Goal: Transaction & Acquisition: Purchase product/service

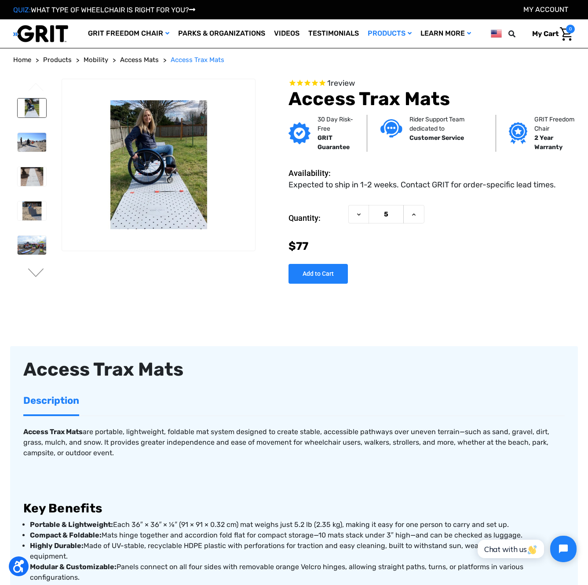
click at [28, 110] on img at bounding box center [32, 108] width 29 height 19
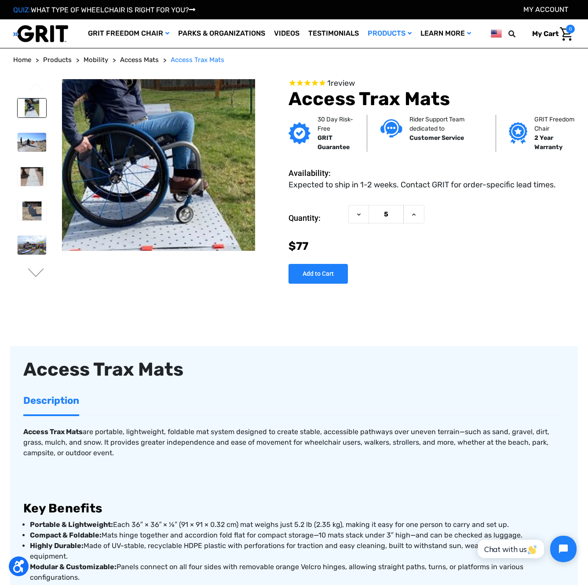
click at [161, 160] on img at bounding box center [151, 169] width 563 height 375
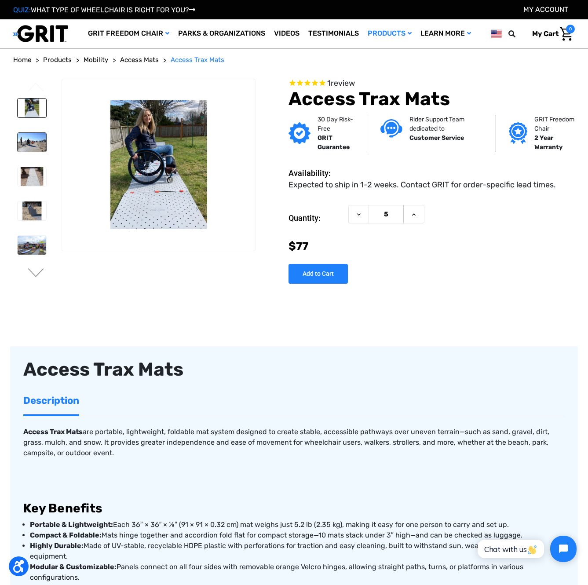
click at [32, 147] on img at bounding box center [32, 142] width 29 height 19
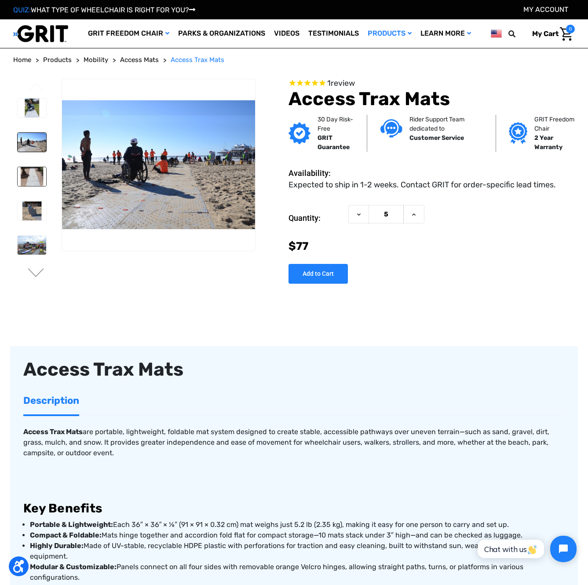
click at [31, 181] on img at bounding box center [32, 176] width 29 height 19
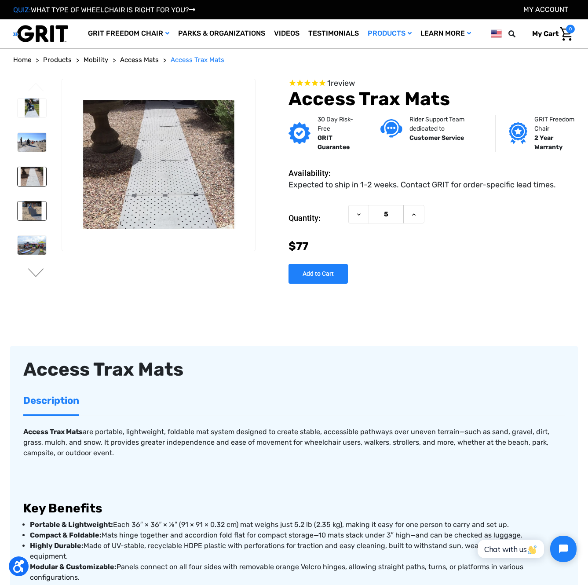
click at [31, 216] on img at bounding box center [32, 210] width 29 height 19
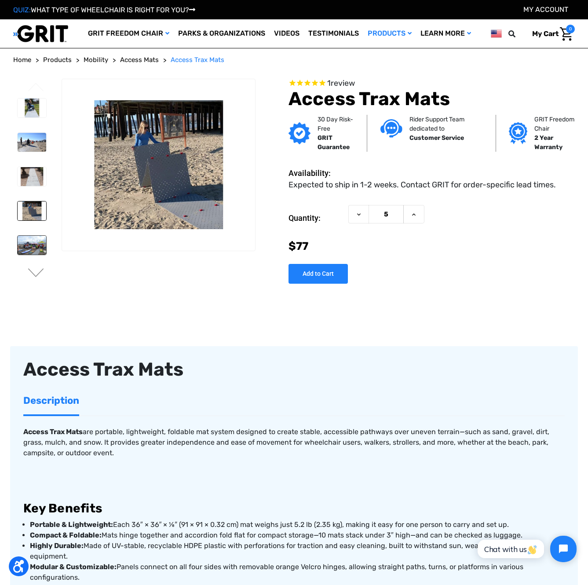
click at [33, 249] on img at bounding box center [32, 245] width 29 height 19
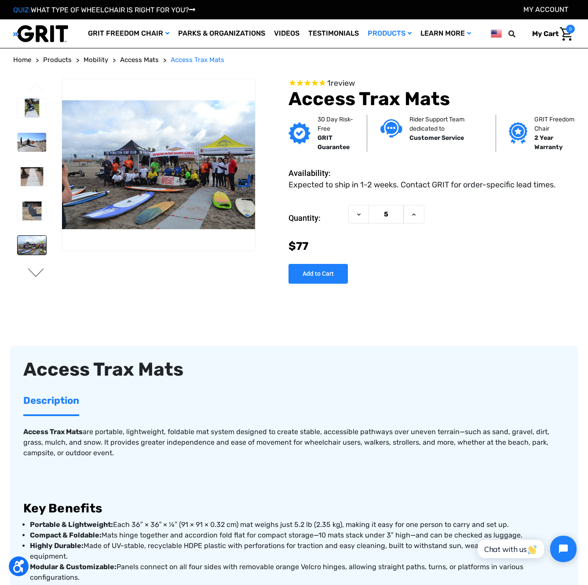
click at [36, 273] on button "Next" at bounding box center [36, 273] width 18 height 11
click at [26, 111] on img at bounding box center [32, 108] width 29 height 19
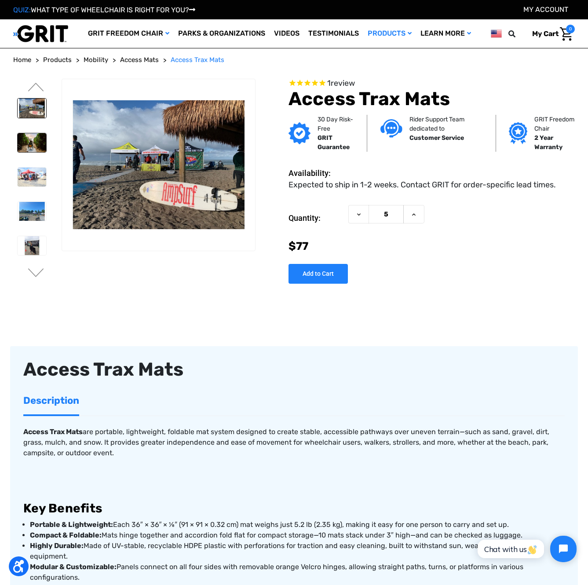
click at [31, 147] on img at bounding box center [32, 142] width 29 height 19
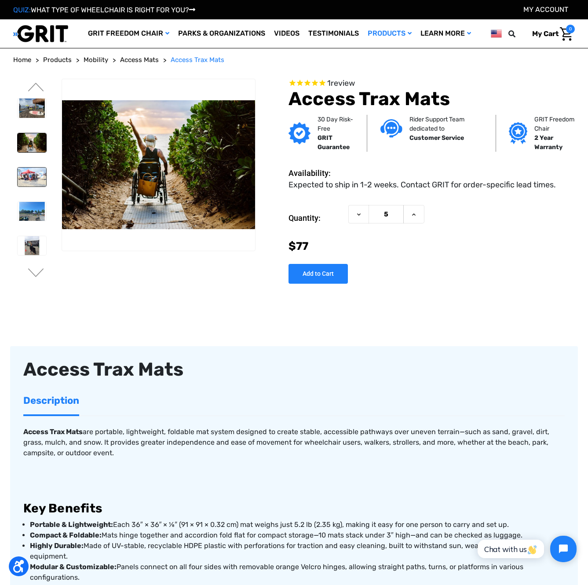
click at [35, 179] on img at bounding box center [32, 177] width 29 height 19
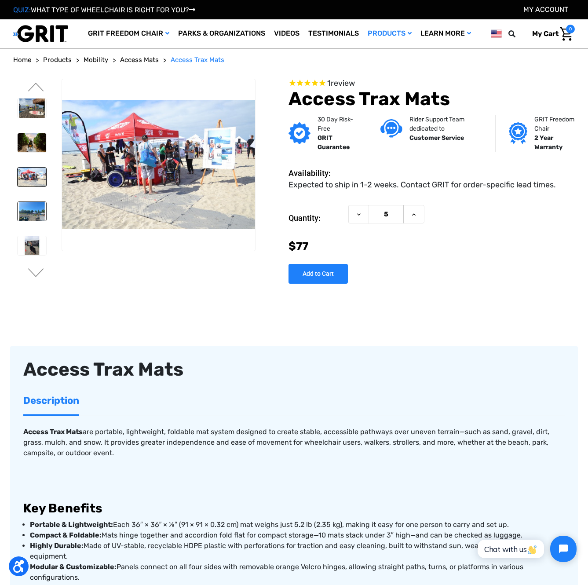
click at [35, 212] on img at bounding box center [32, 211] width 29 height 19
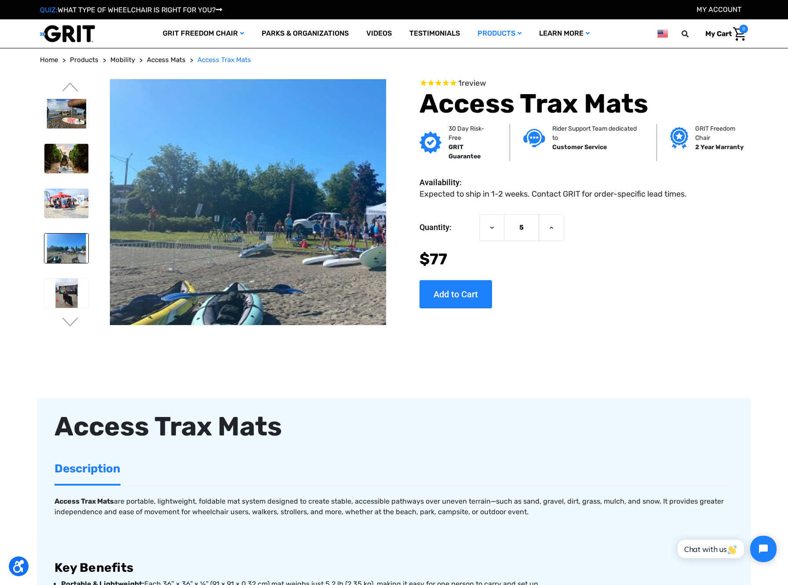
click at [146, 224] on img at bounding box center [352, 189] width 563 height 375
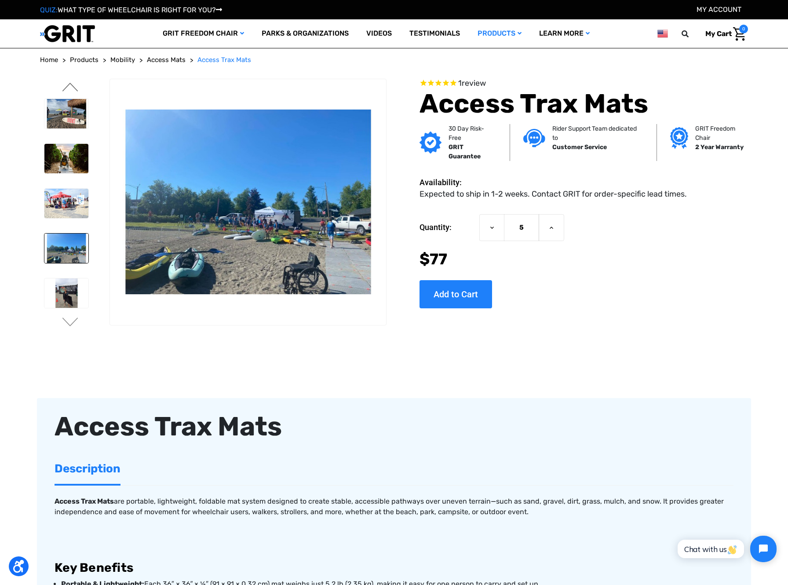
click at [74, 86] on button "Previous" at bounding box center [70, 88] width 18 height 11
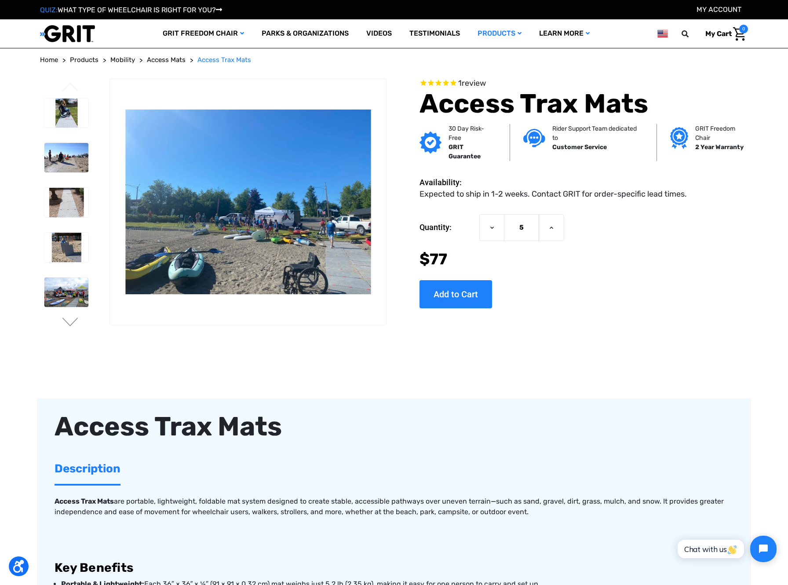
click at [74, 85] on button "Previous" at bounding box center [70, 88] width 18 height 11
click at [64, 109] on img at bounding box center [66, 113] width 44 height 29
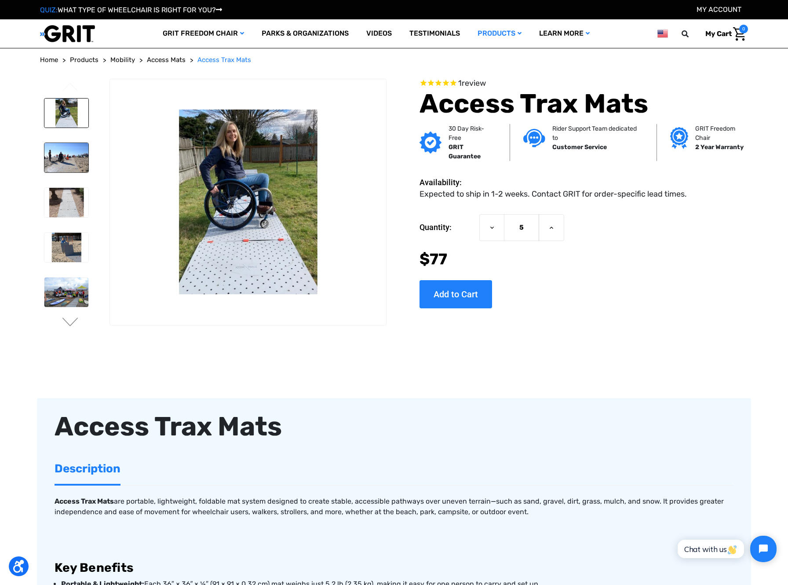
click at [61, 155] on img at bounding box center [66, 157] width 44 height 29
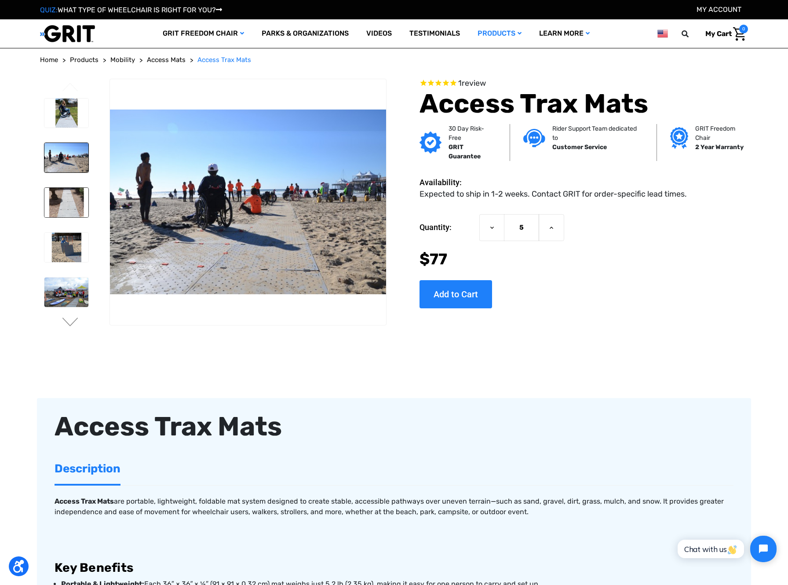
click at [62, 208] on img at bounding box center [66, 202] width 44 height 29
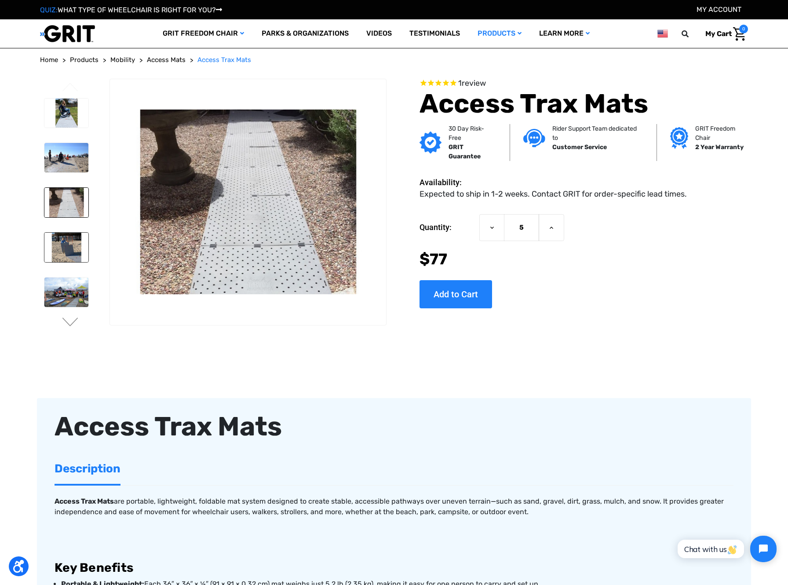
click at [67, 252] on img at bounding box center [66, 247] width 44 height 29
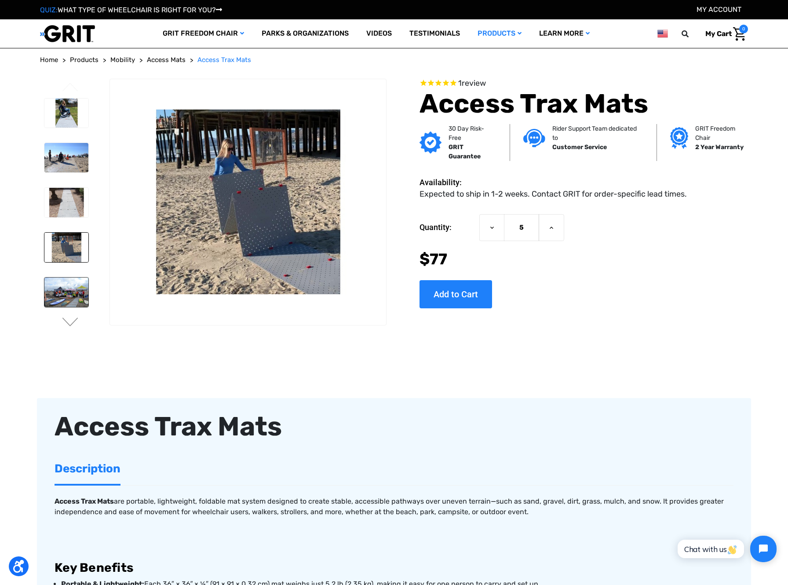
click at [69, 290] on img at bounding box center [66, 292] width 44 height 29
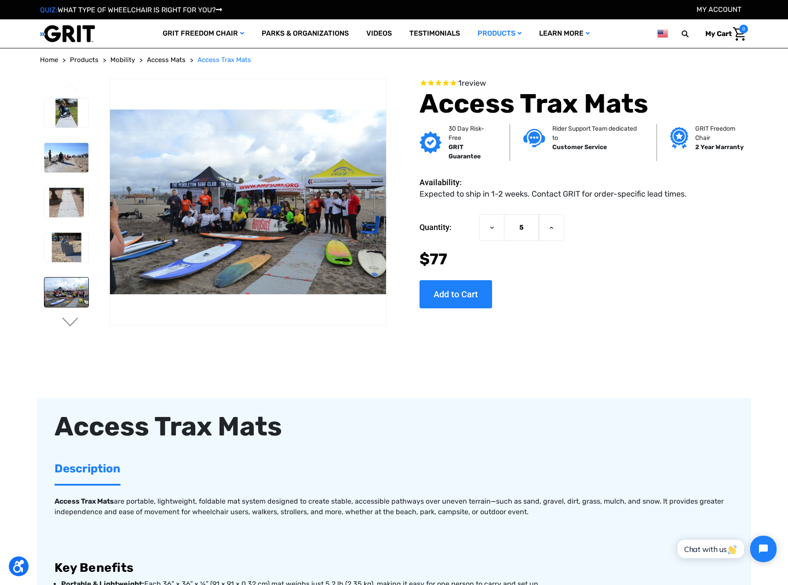
click at [71, 321] on button "Next" at bounding box center [70, 323] width 18 height 11
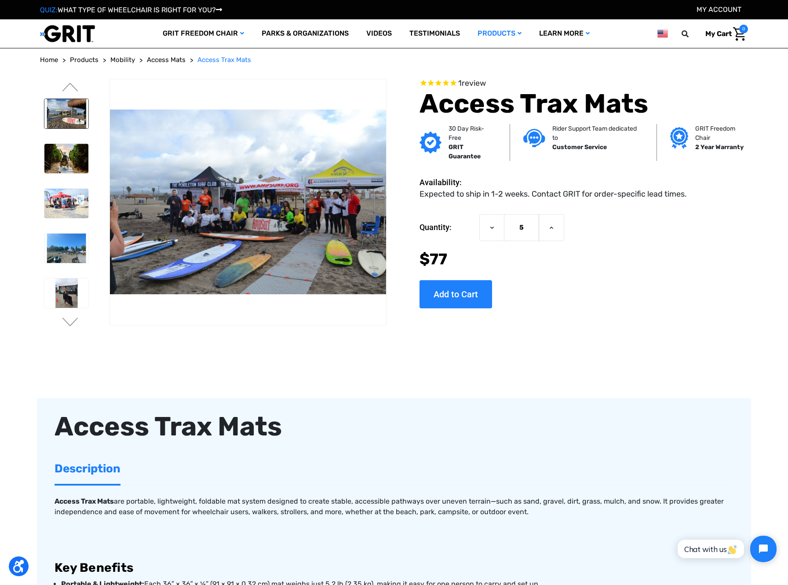
click at [66, 113] on img at bounding box center [66, 113] width 44 height 29
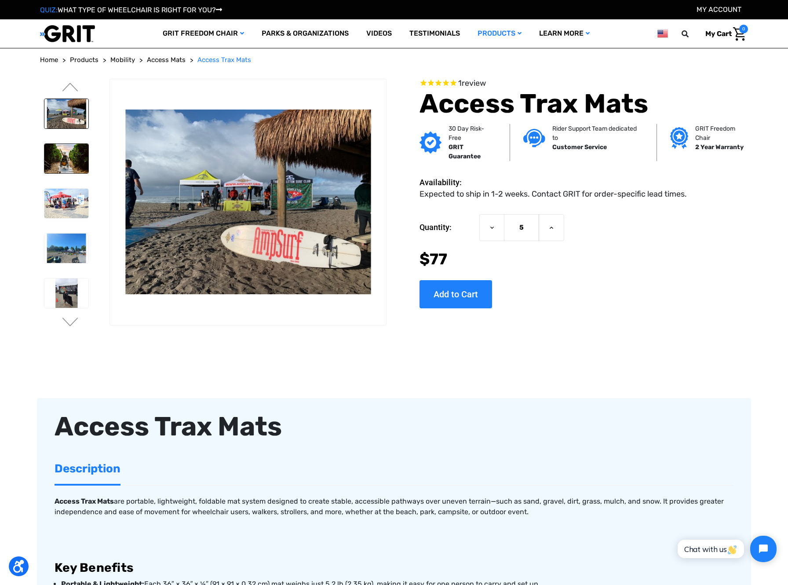
click at [67, 160] on img at bounding box center [66, 158] width 44 height 29
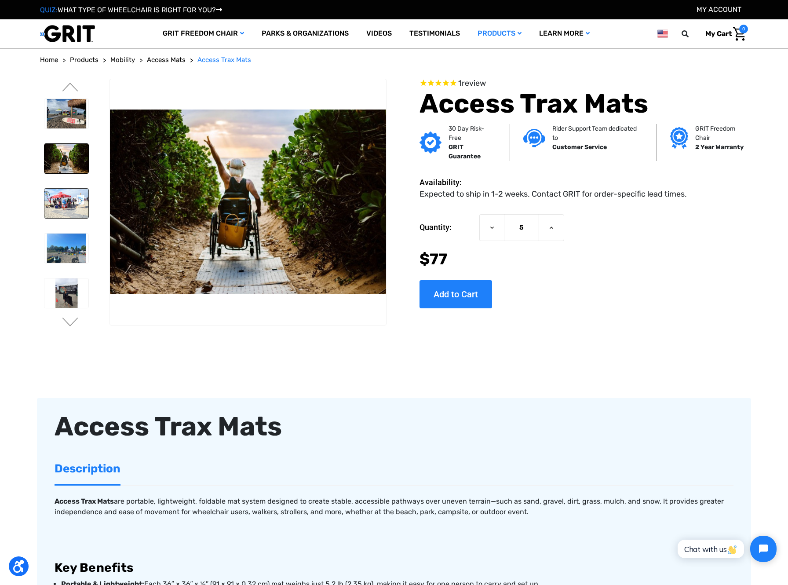
click at [64, 201] on img at bounding box center [66, 203] width 44 height 29
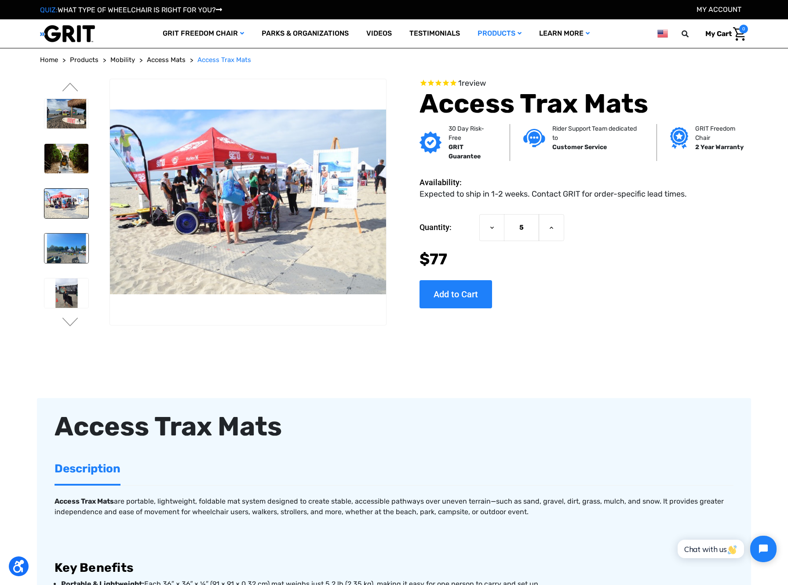
click at [62, 243] on img at bounding box center [66, 248] width 44 height 29
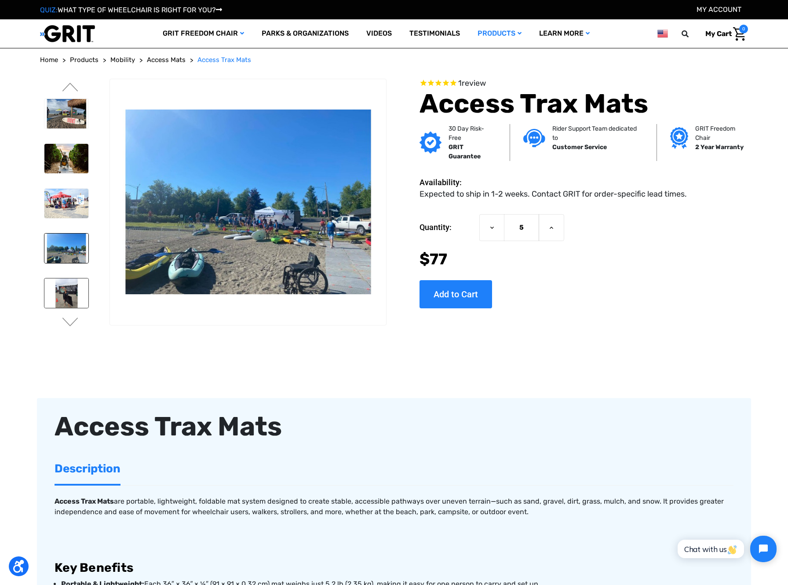
click at [69, 302] on img at bounding box center [66, 292] width 44 height 29
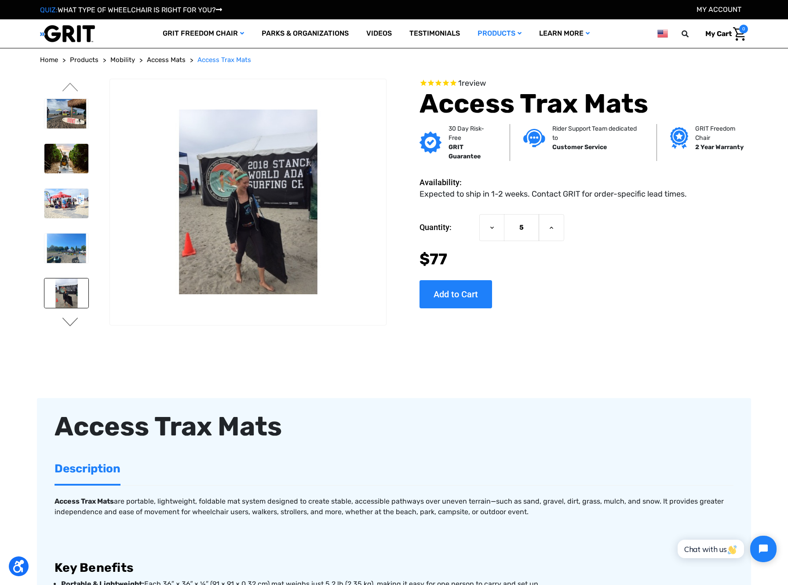
click at [66, 321] on button "Next" at bounding box center [70, 323] width 18 height 11
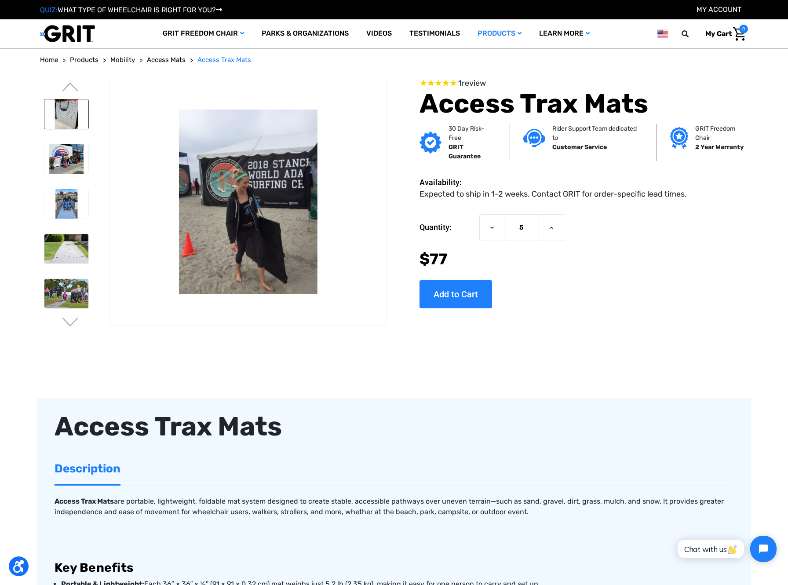
click at [63, 106] on img at bounding box center [66, 113] width 44 height 29
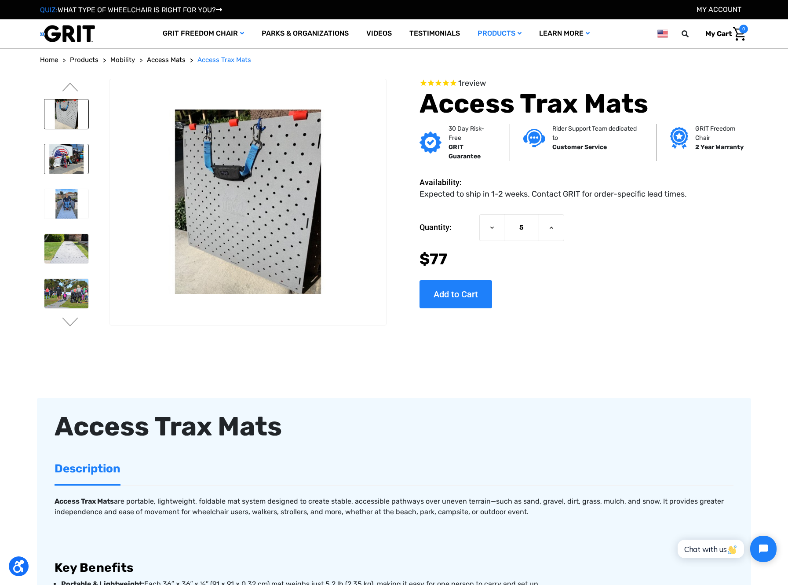
click at [72, 158] on img at bounding box center [66, 158] width 44 height 29
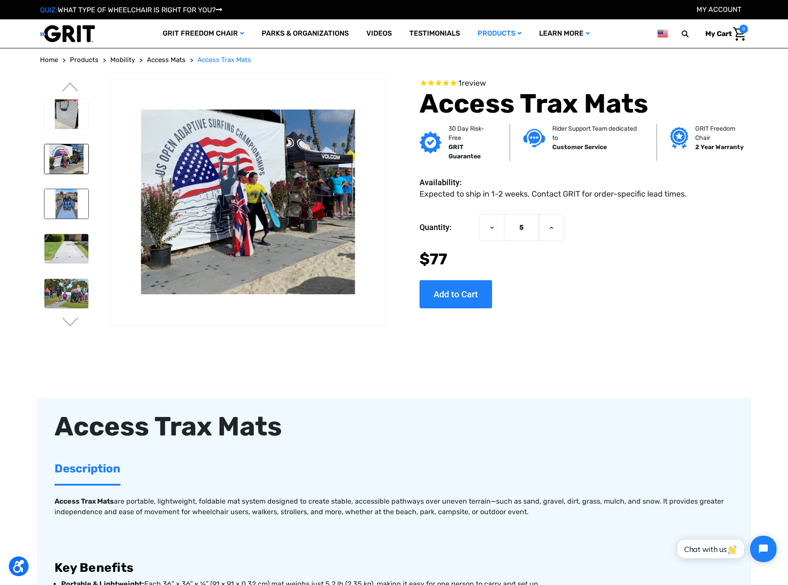
click at [71, 200] on img at bounding box center [66, 203] width 44 height 29
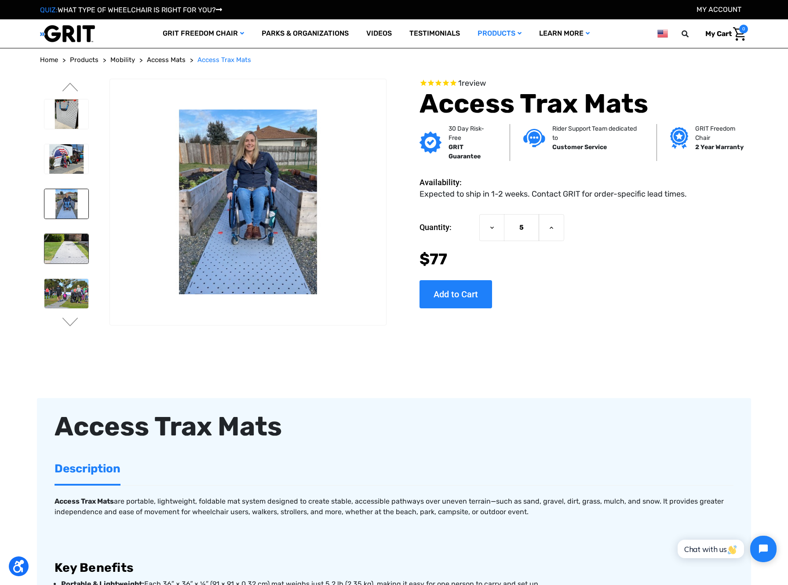
click at [72, 252] on img at bounding box center [66, 248] width 44 height 29
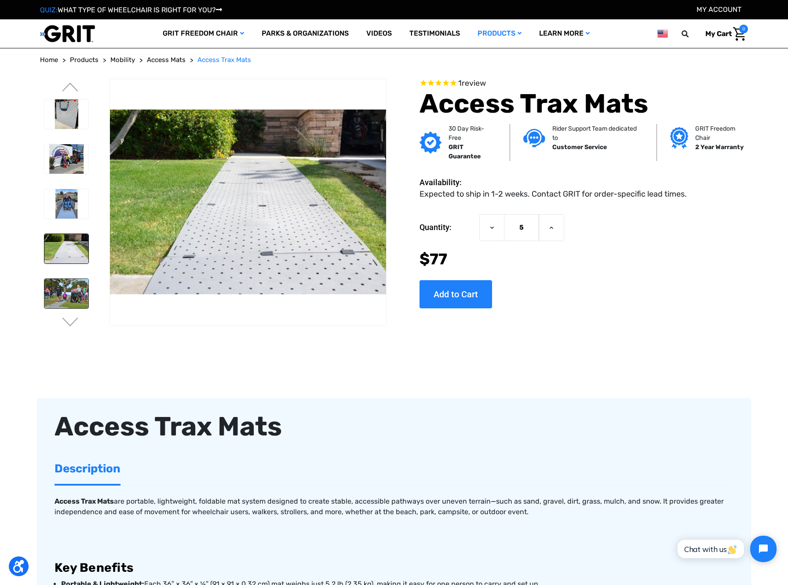
click at [68, 290] on img at bounding box center [66, 293] width 44 height 29
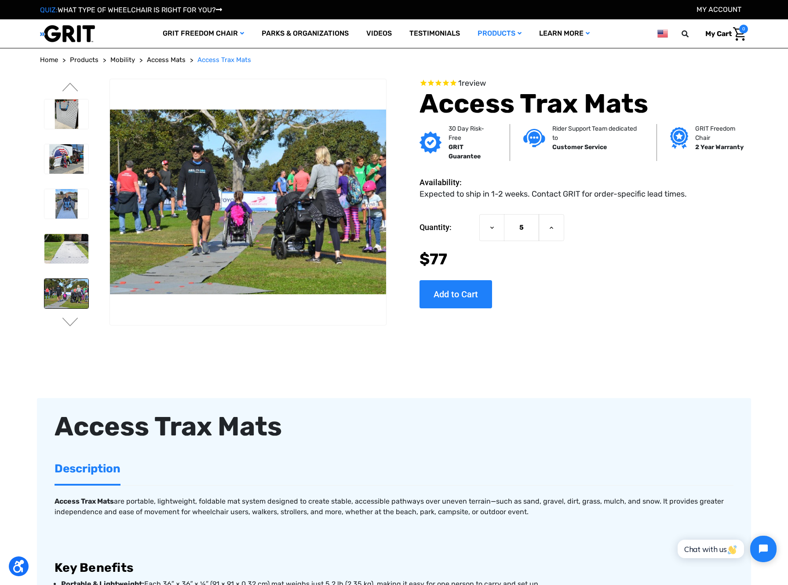
click at [66, 293] on img at bounding box center [66, 293] width 44 height 29
click at [72, 322] on button "Next" at bounding box center [70, 323] width 18 height 11
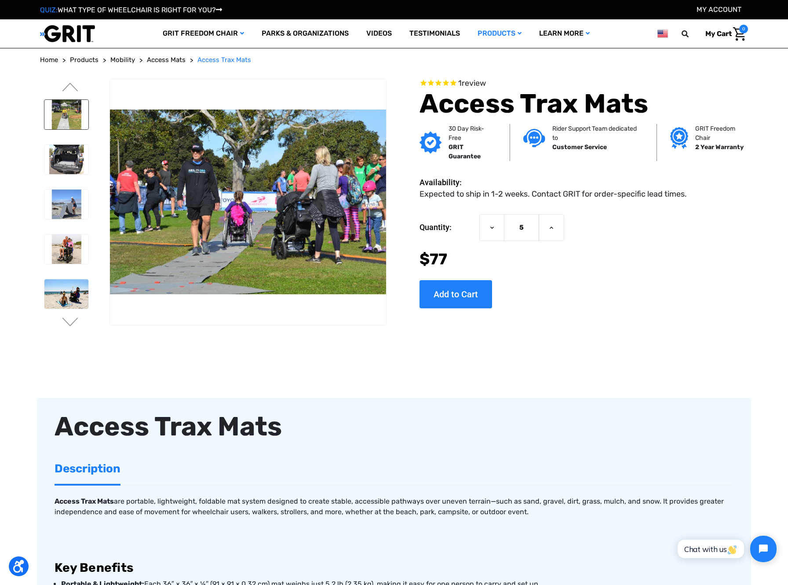
click at [66, 121] on img at bounding box center [66, 114] width 44 height 29
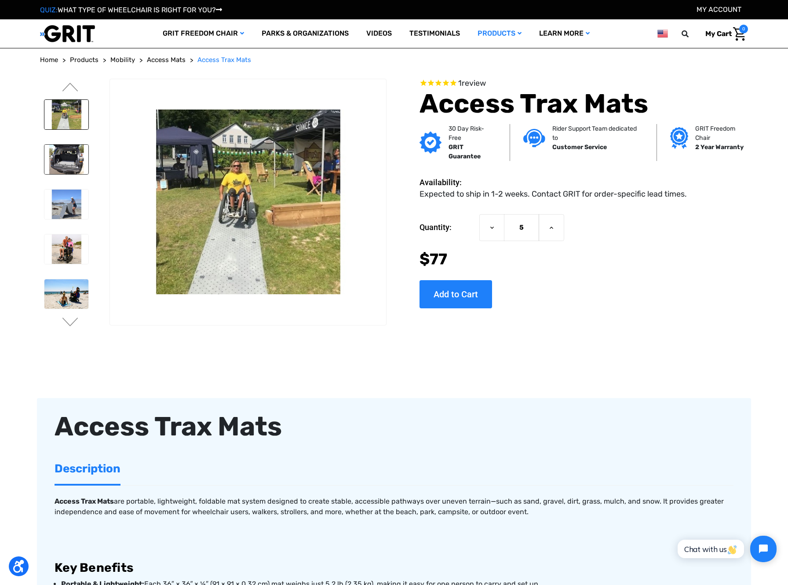
click at [67, 157] on img at bounding box center [66, 159] width 44 height 29
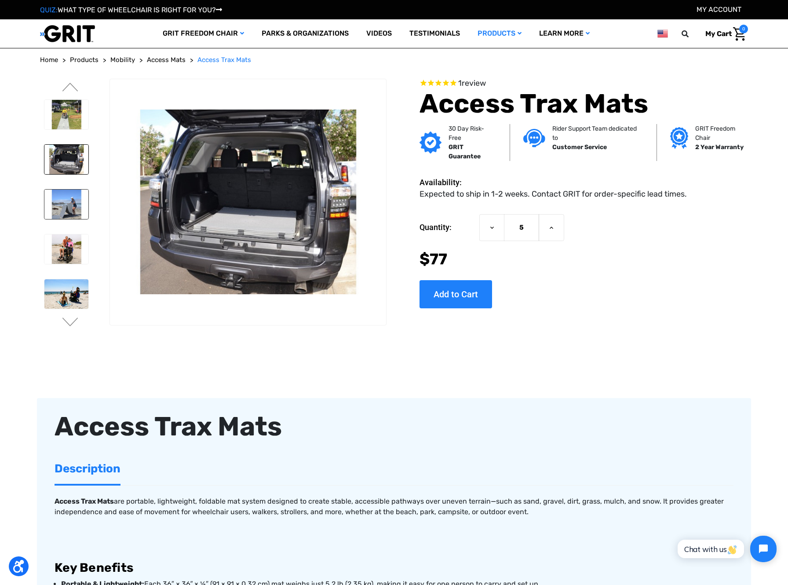
click at [67, 205] on img at bounding box center [66, 204] width 44 height 29
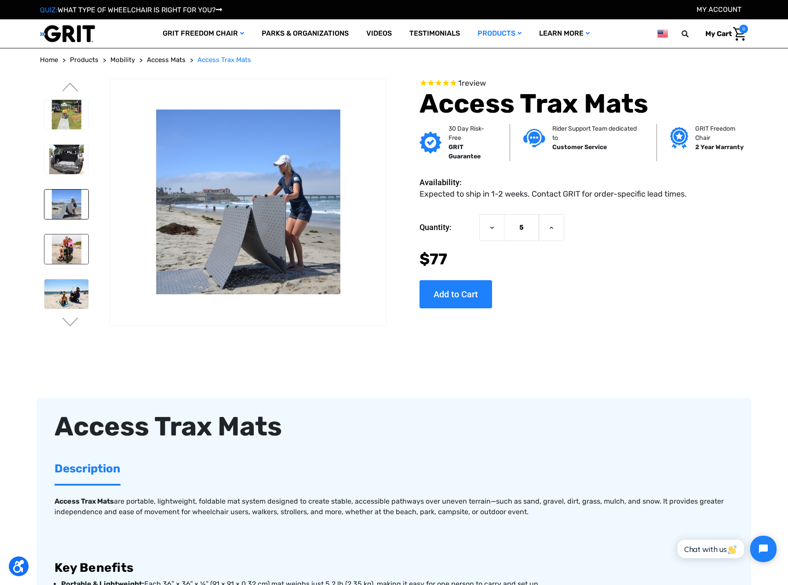
click at [68, 251] on img at bounding box center [66, 248] width 44 height 29
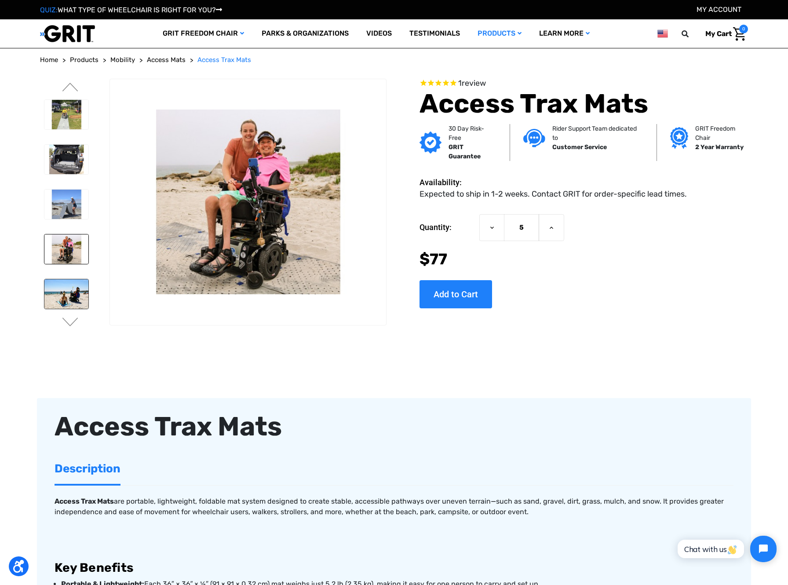
click at [66, 286] on img at bounding box center [66, 293] width 44 height 29
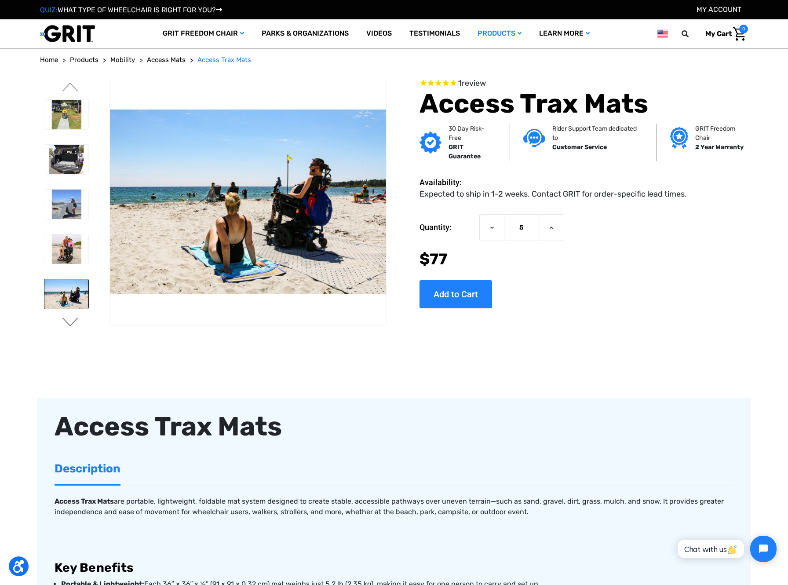
click at [71, 323] on button "Next" at bounding box center [70, 323] width 18 height 11
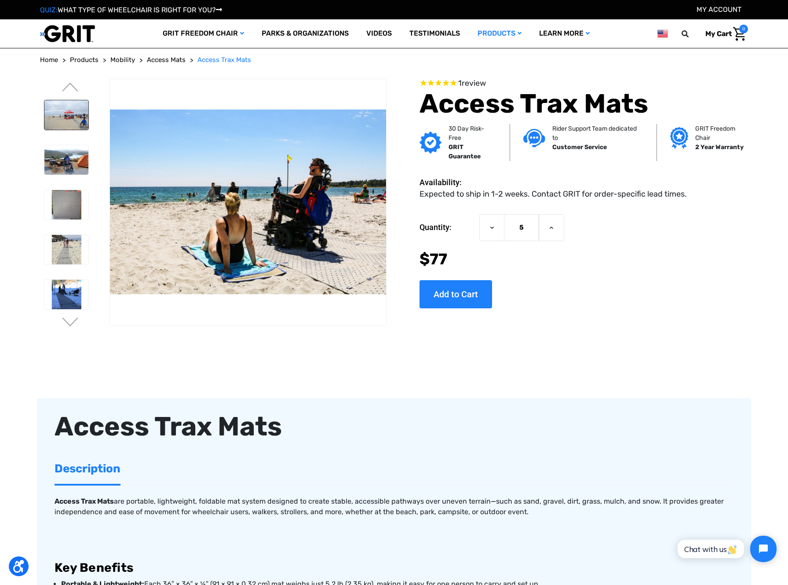
click at [68, 116] on img at bounding box center [66, 114] width 44 height 29
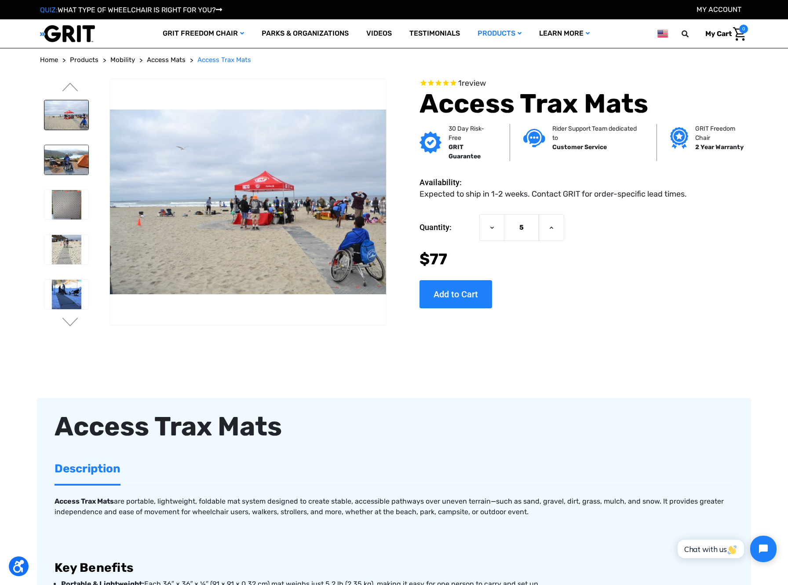
click at [68, 156] on img at bounding box center [66, 159] width 44 height 29
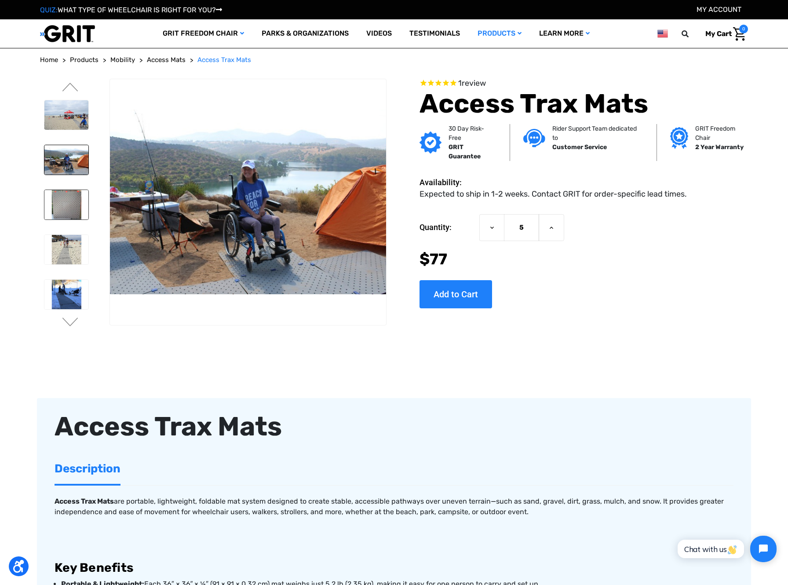
click at [69, 201] on img at bounding box center [66, 204] width 44 height 29
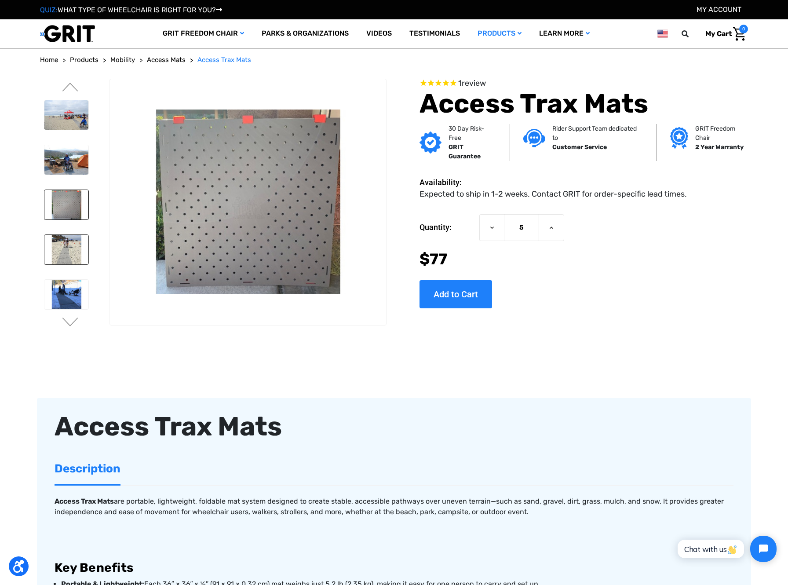
click at [67, 242] on img at bounding box center [66, 249] width 44 height 29
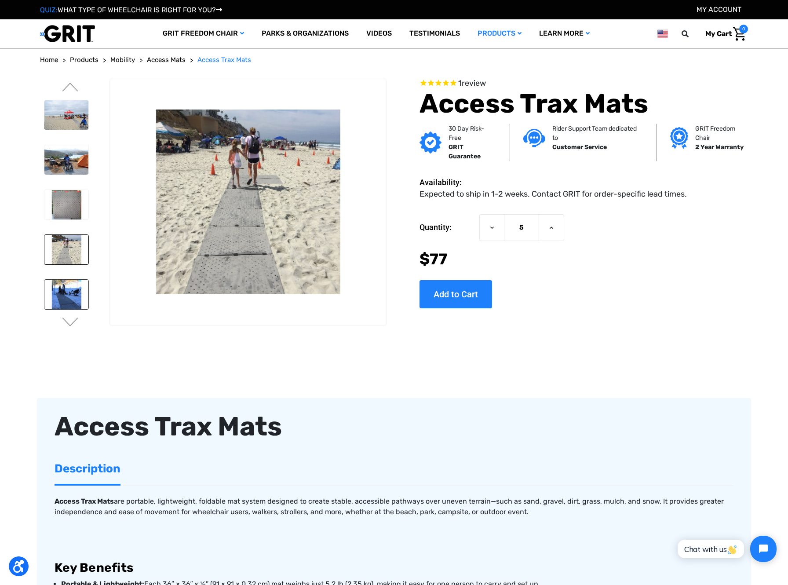
click at [66, 287] on img at bounding box center [66, 294] width 44 height 29
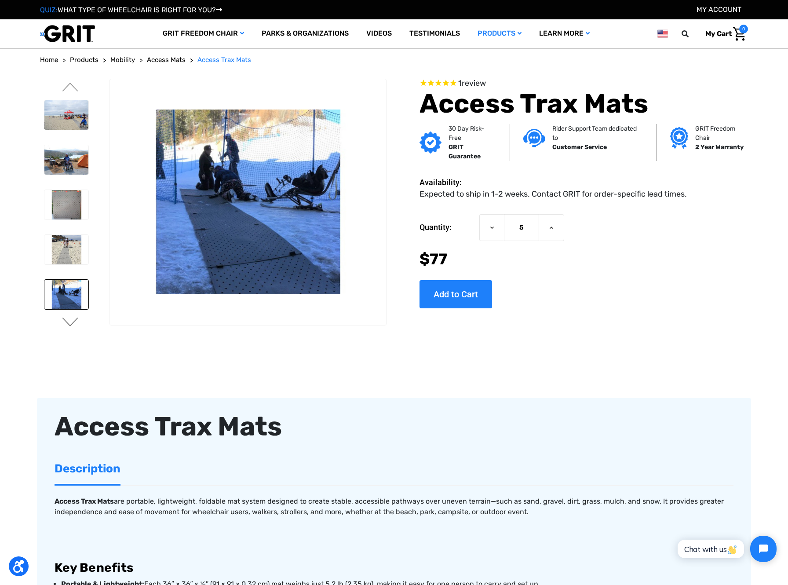
click at [69, 323] on button "Next" at bounding box center [70, 323] width 18 height 11
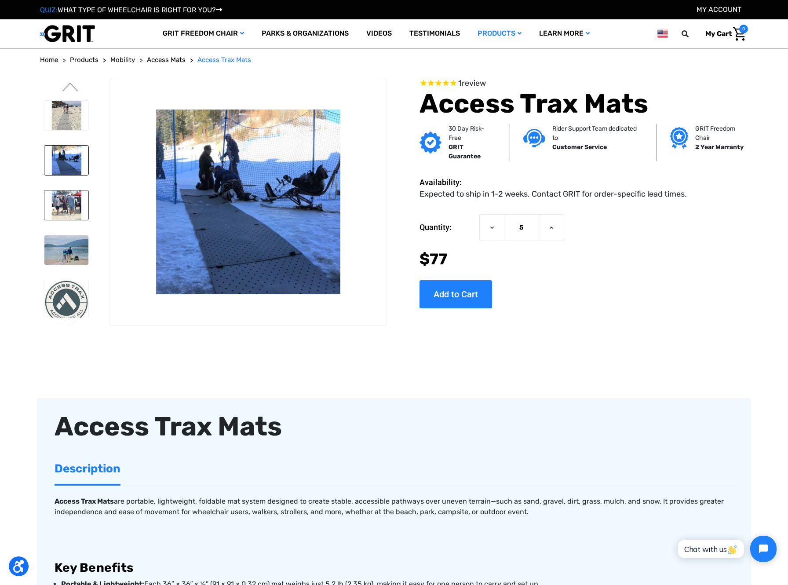
click at [66, 202] on img at bounding box center [66, 204] width 44 height 29
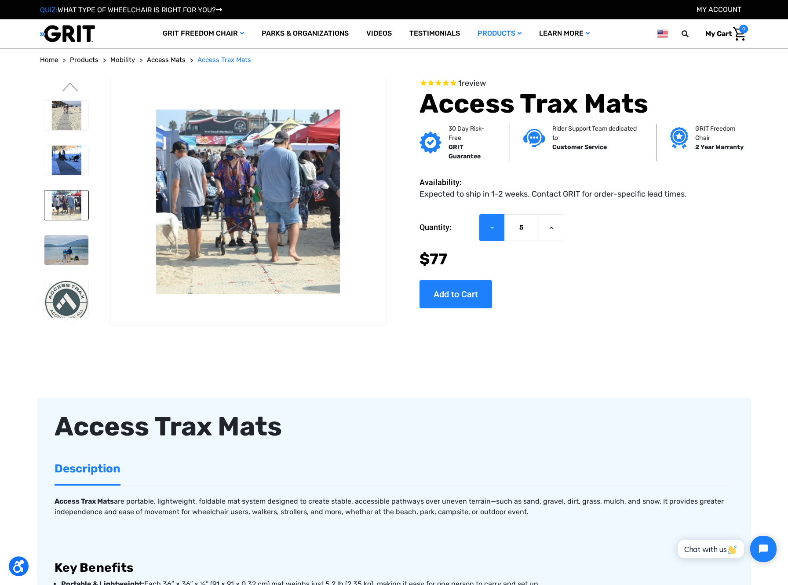
click at [490, 225] on icon at bounding box center [492, 227] width 7 height 7
click at [493, 231] on icon at bounding box center [492, 227] width 7 height 7
click at [588, 268] on div "Now: $77" at bounding box center [584, 259] width 329 height 23
click at [548, 230] on icon at bounding box center [551, 227] width 7 height 7
click at [493, 229] on icon at bounding box center [492, 227] width 7 height 7
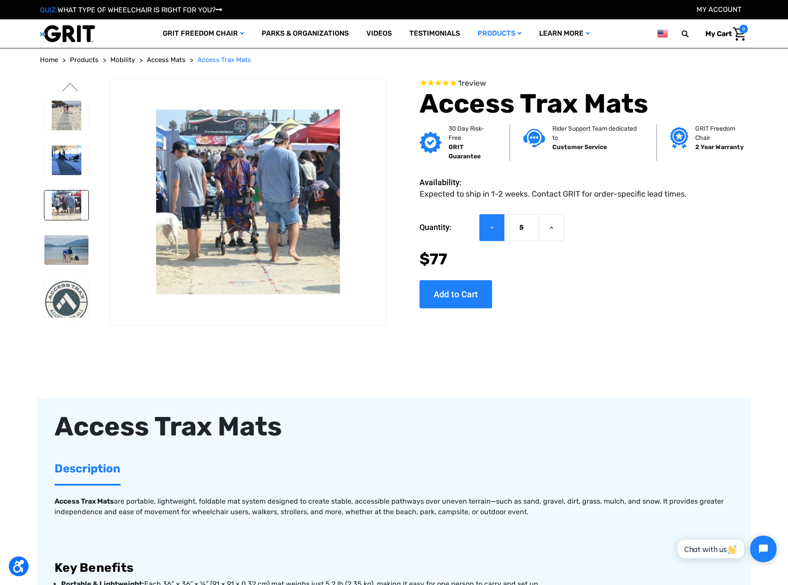
click at [489, 228] on icon at bounding box center [492, 227] width 7 height 7
click at [555, 230] on button "Increase Quantity of Access Trax Mats" at bounding box center [552, 227] width 26 height 27
click at [553, 229] on icon at bounding box center [551, 227] width 7 height 7
click at [553, 228] on icon at bounding box center [551, 227] width 7 height 7
click at [552, 228] on use at bounding box center [552, 228] width 4 height 2
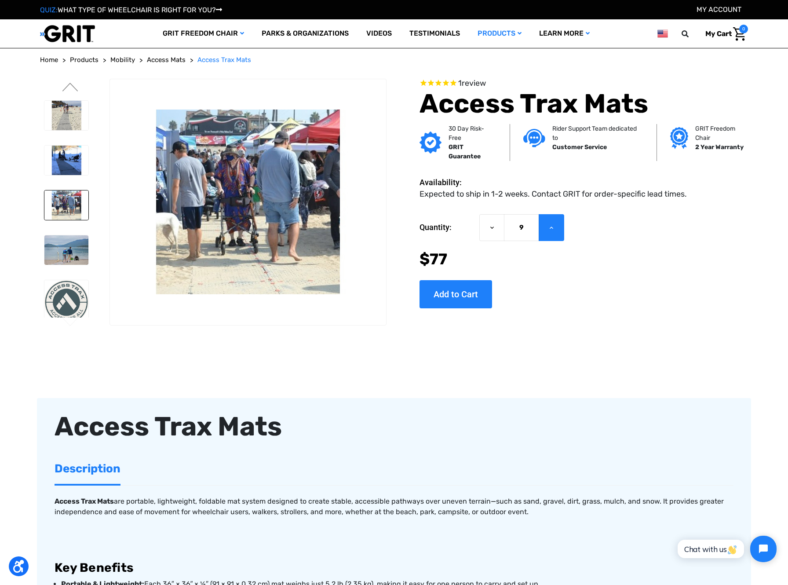
click at [552, 228] on use at bounding box center [552, 228] width 4 height 2
type input "10"
click at [463, 288] on input "Add to Cart" at bounding box center [456, 294] width 73 height 28
type input "Add to Cart"
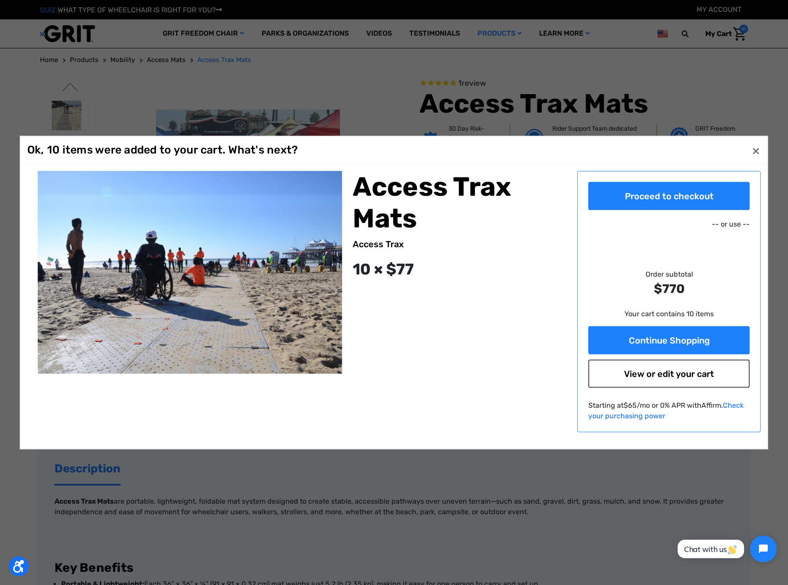
click at [588, 372] on link "View or edit your cart" at bounding box center [668, 374] width 161 height 28
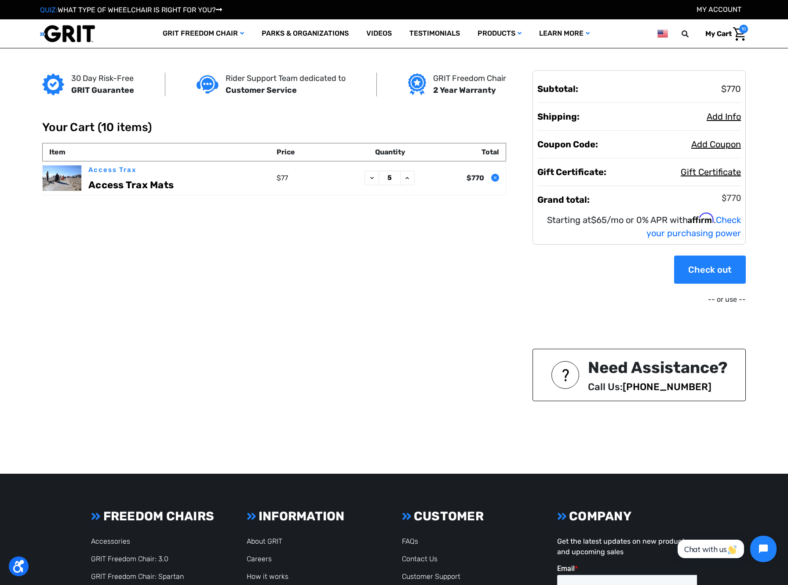
type input "5"
click at [354, 248] on div "30 Day Risk-Free GRIT Guarantee Rider Support Team dedicated to Customer Servic…" at bounding box center [394, 260] width 714 height 425
click at [707, 275] on link "Check out" at bounding box center [710, 270] width 72 height 28
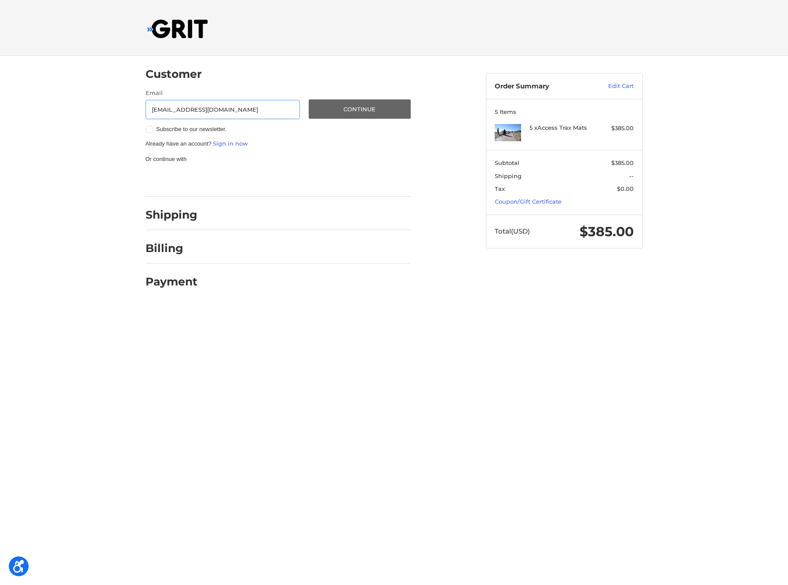
type input "maryse@hallartfoundation.org"
click at [348, 105] on button "Continue" at bounding box center [360, 108] width 102 height 19
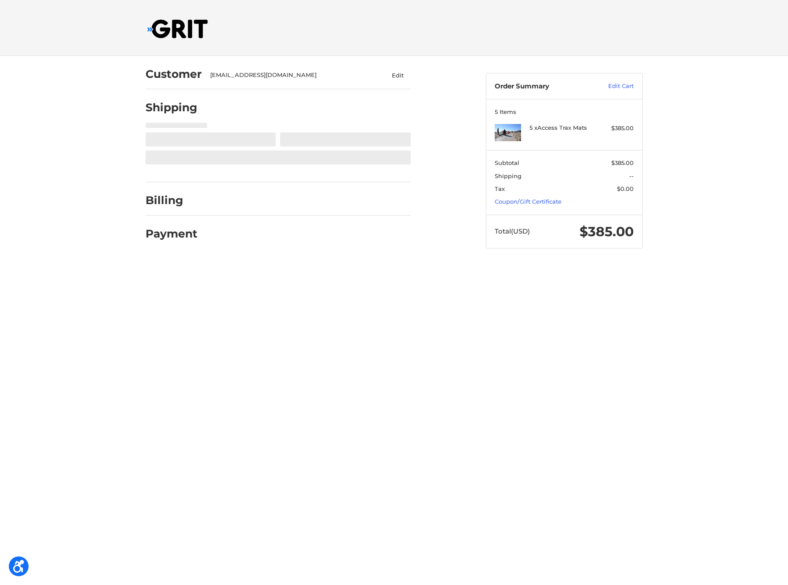
select select "US"
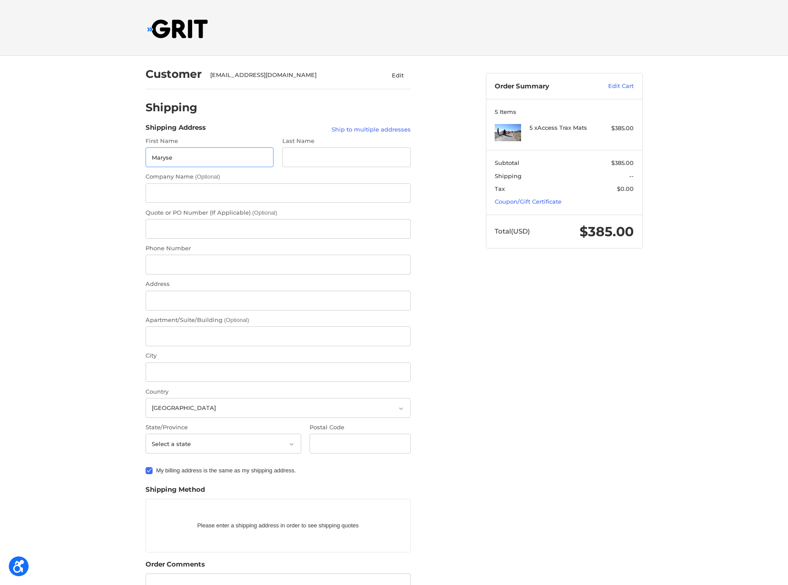
type input "Maryse"
type input "Brand"
type input "Hall Art Foundation"
click at [162, 267] on input "8029521056" at bounding box center [278, 265] width 265 height 20
type input "802 952 1056"
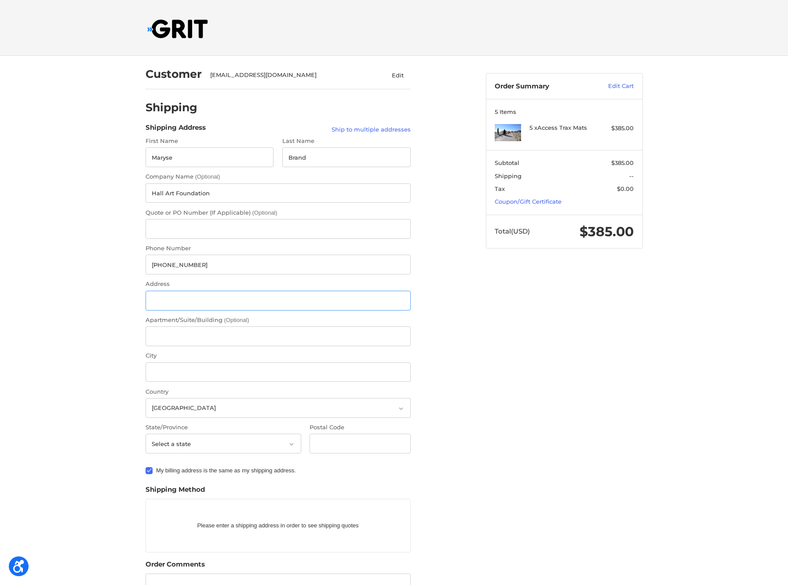
click at [172, 303] on input "Address" at bounding box center [278, 301] width 265 height 20
type input "544 VT Route 106"
type input "POB 127"
type input "Reading"
select select "VT"
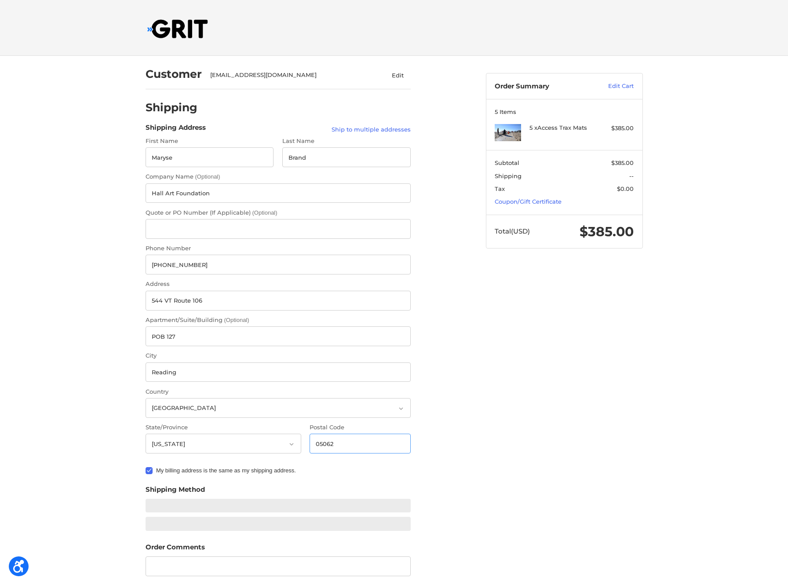
type input "05062"
click at [566, 418] on div "Customer maryse@hallartfoundation.org Edit Shipping Shipping Address Ship to mu…" at bounding box center [394, 375] width 528 height 638
click at [150, 471] on label "My billing address is the same as my shipping address." at bounding box center [278, 470] width 265 height 7
click at [146, 467] on input "My billing address is the same as my shipping address." at bounding box center [146, 466] width 0 height 0
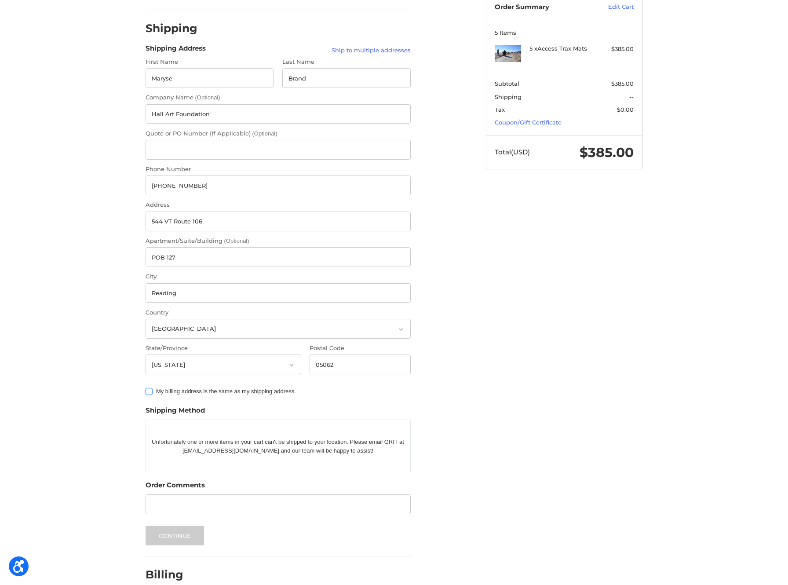
scroll to position [93, 0]
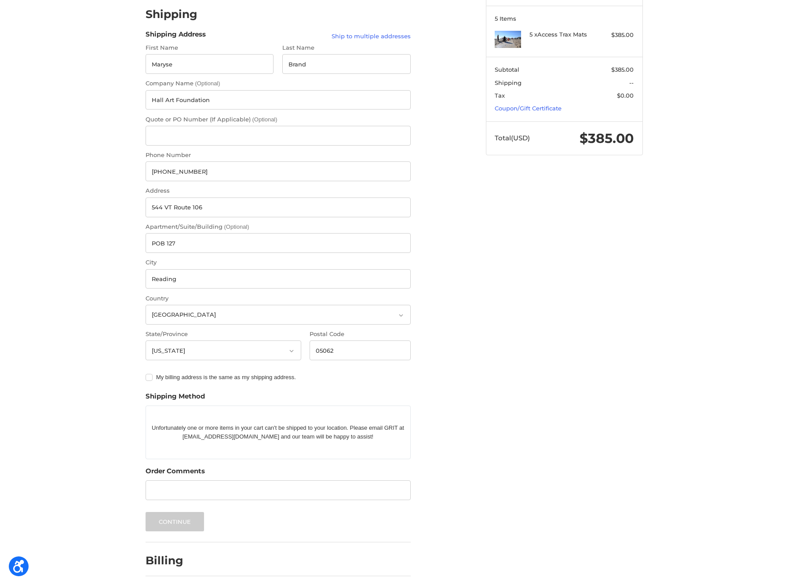
click at [146, 378] on label "My billing address is the same as my shipping address." at bounding box center [278, 377] width 265 height 7
click at [146, 373] on input "My billing address is the same as my shipping address." at bounding box center [146, 373] width 0 height 0
checkbox input "true"
drag, startPoint x: 172, startPoint y: 208, endPoint x: 221, endPoint y: 210, distance: 48.9
click at [172, 208] on input "544 VT Route 106" at bounding box center [278, 207] width 265 height 20
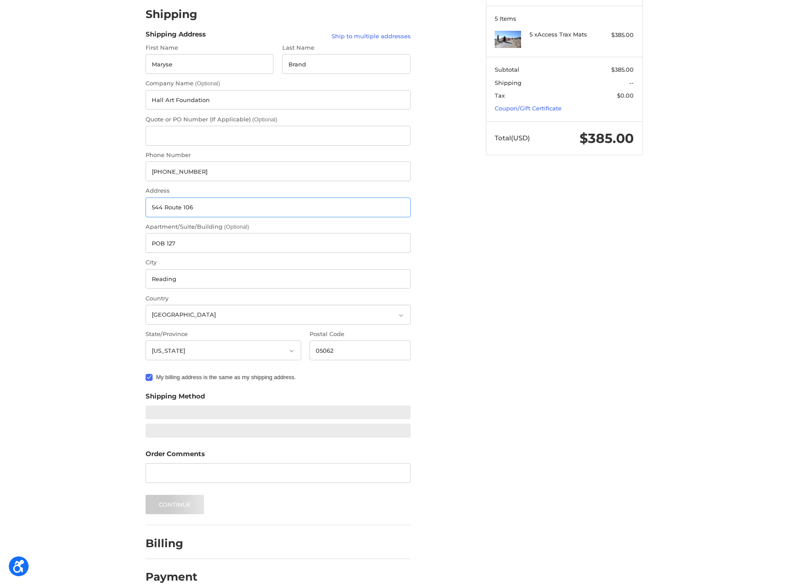
type input "544 Route 106"
click at [92, 181] on div "Customer maryse@hallartfoundation.org Edit Shipping Shipping Address Ship to mu…" at bounding box center [394, 282] width 788 height 638
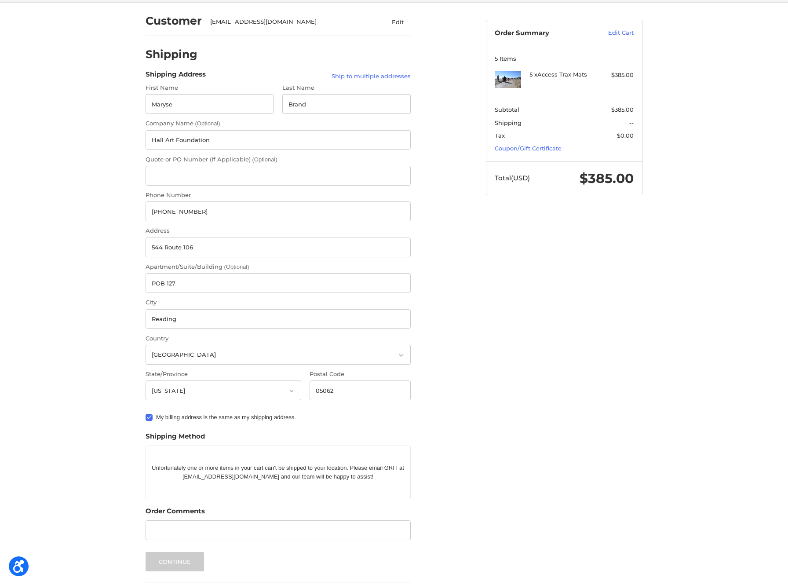
scroll to position [0, 0]
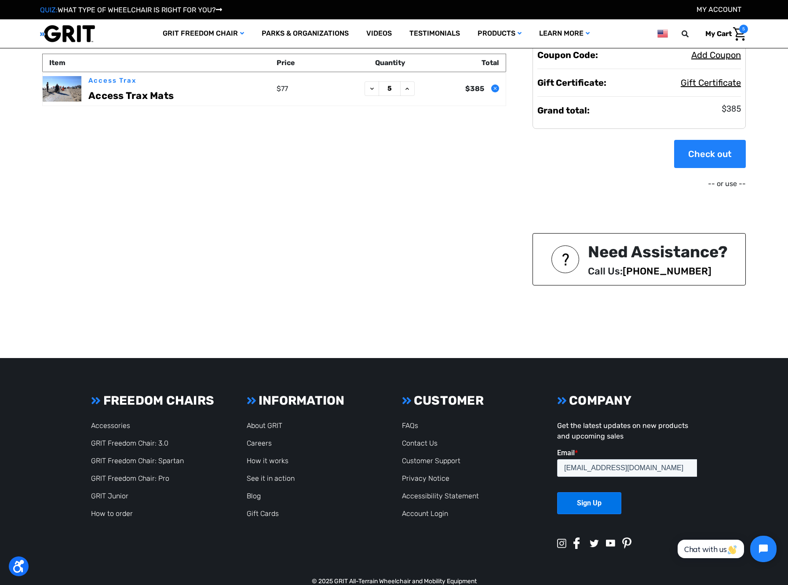
scroll to position [47, 0]
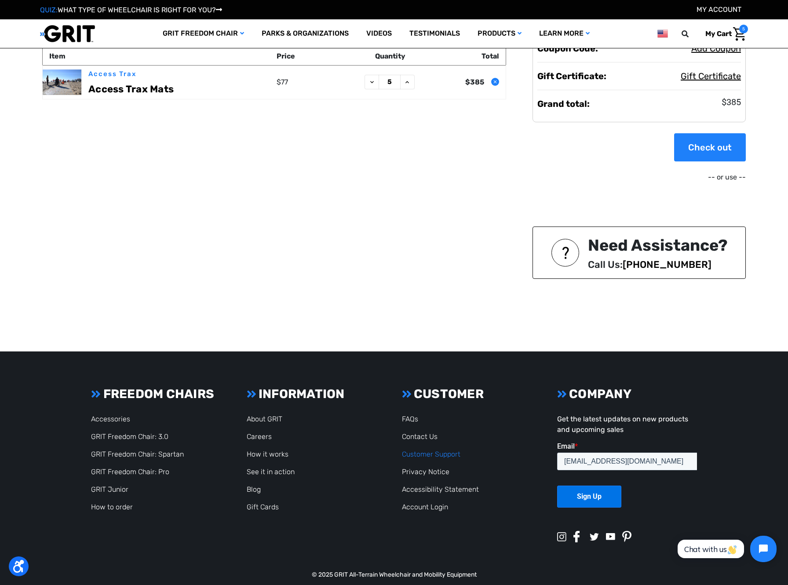
click at [443, 455] on link "Customer Support" at bounding box center [431, 454] width 58 height 8
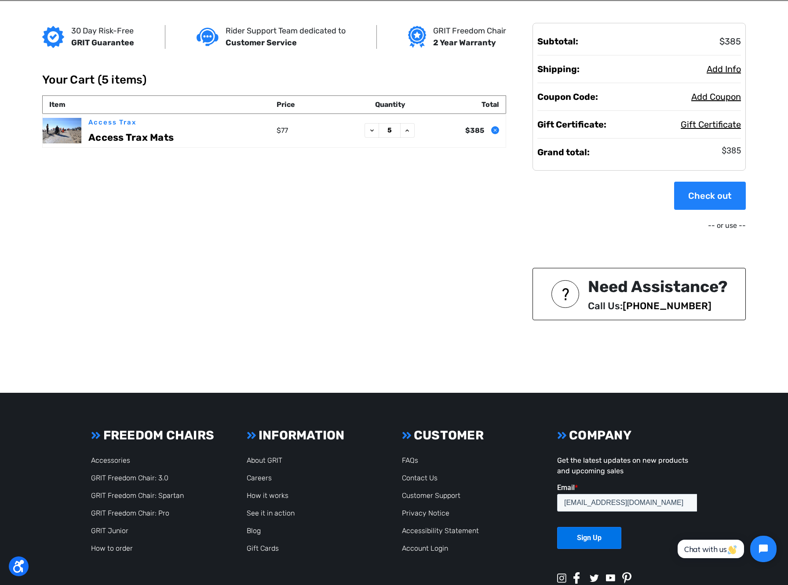
click at [69, 135] on td at bounding box center [65, 131] width 44 height 34
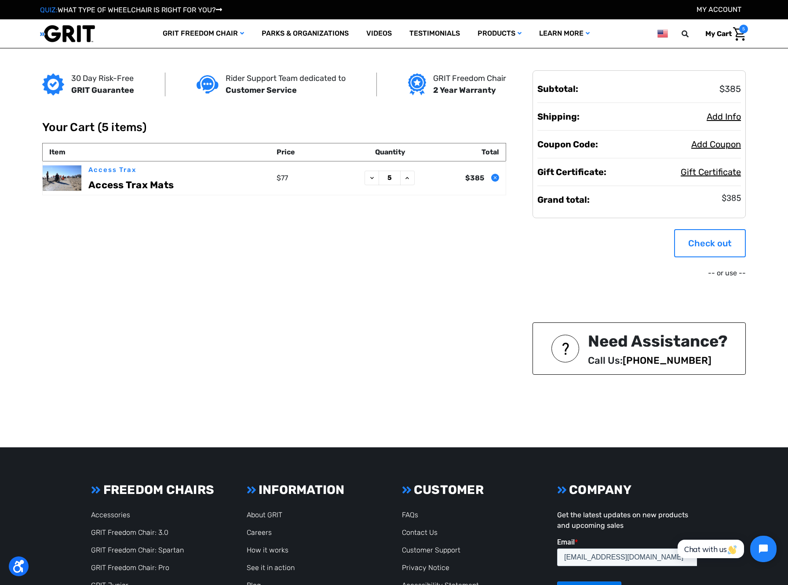
click at [697, 241] on link "Check out" at bounding box center [710, 243] width 72 height 28
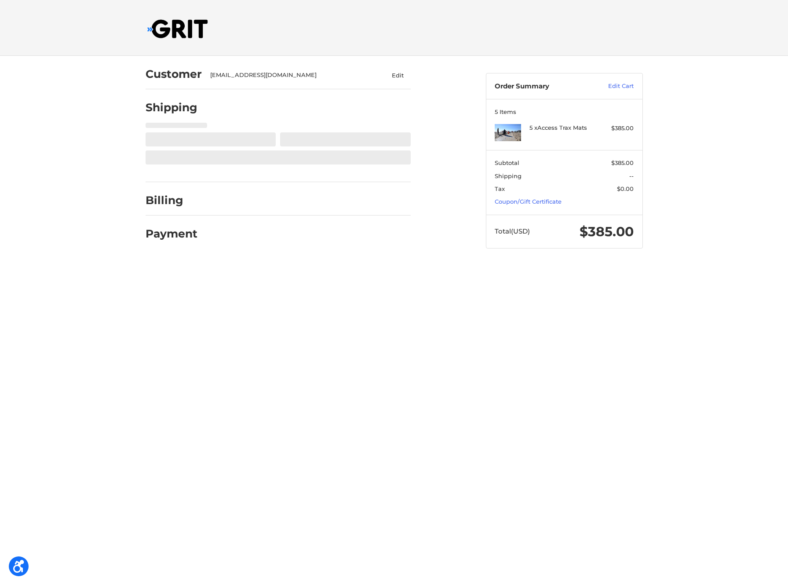
select select "US"
select select "VT"
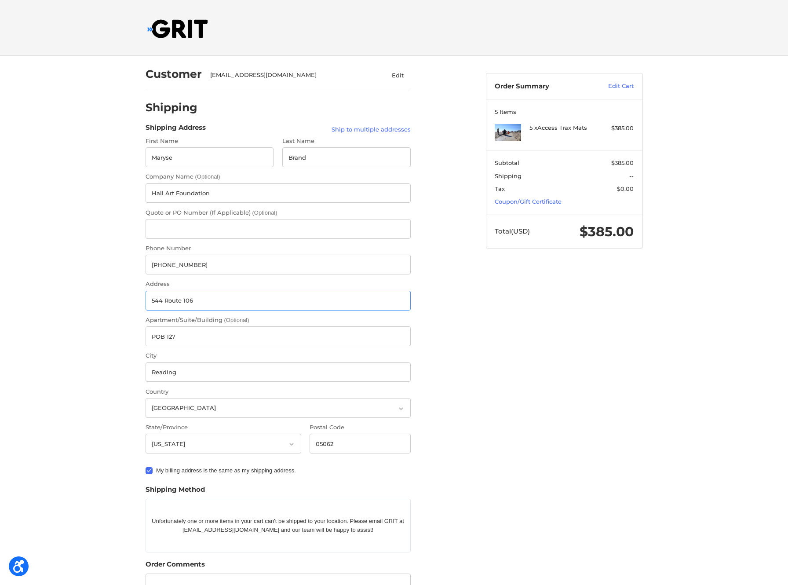
drag, startPoint x: 198, startPoint y: 299, endPoint x: 66, endPoint y: 294, distance: 132.0
click at [146, 295] on input "544 Route 106" at bounding box center [278, 301] width 265 height 20
type input "27 The Green"
type input "[GEOGRAPHIC_DATA]"
type input "05091"
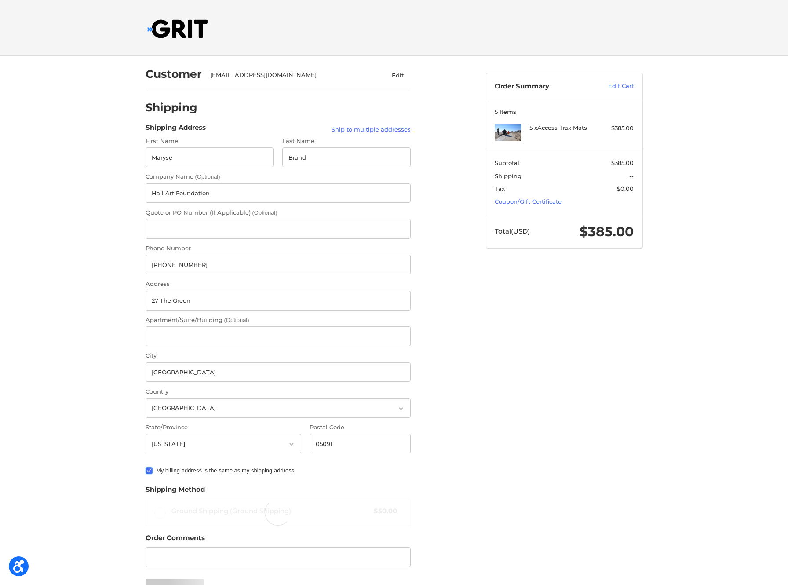
radio input "true"
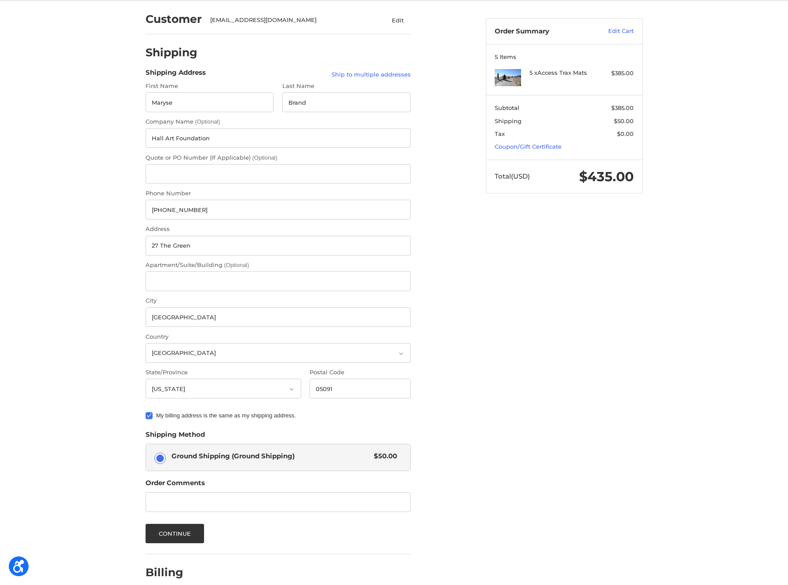
scroll to position [62, 0]
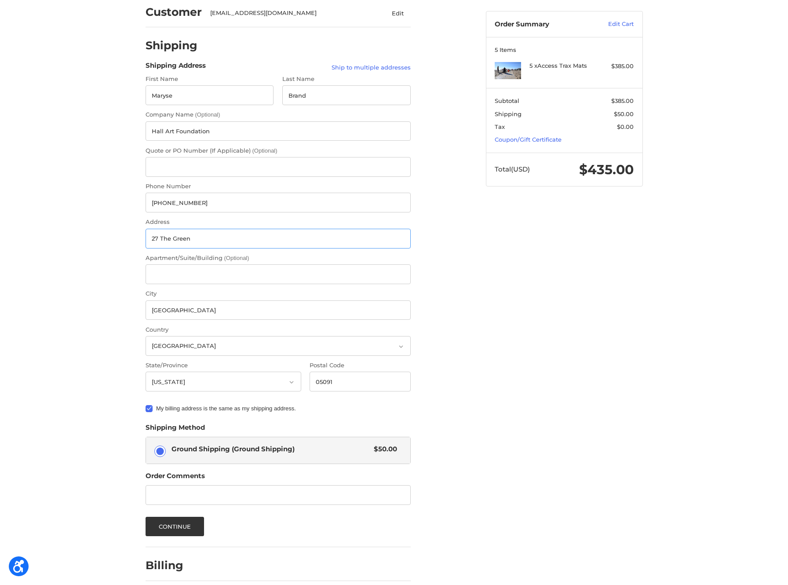
drag, startPoint x: 203, startPoint y: 239, endPoint x: 121, endPoint y: 234, distance: 82.0
click at [146, 234] on input "27 The Green" at bounding box center [278, 239] width 265 height 20
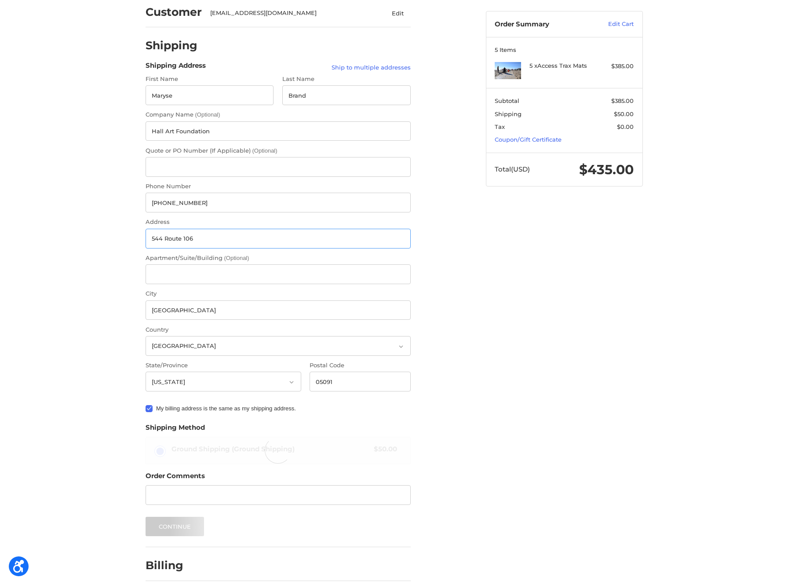
type input "544 Route 106"
type input "Reading"
type input "05062"
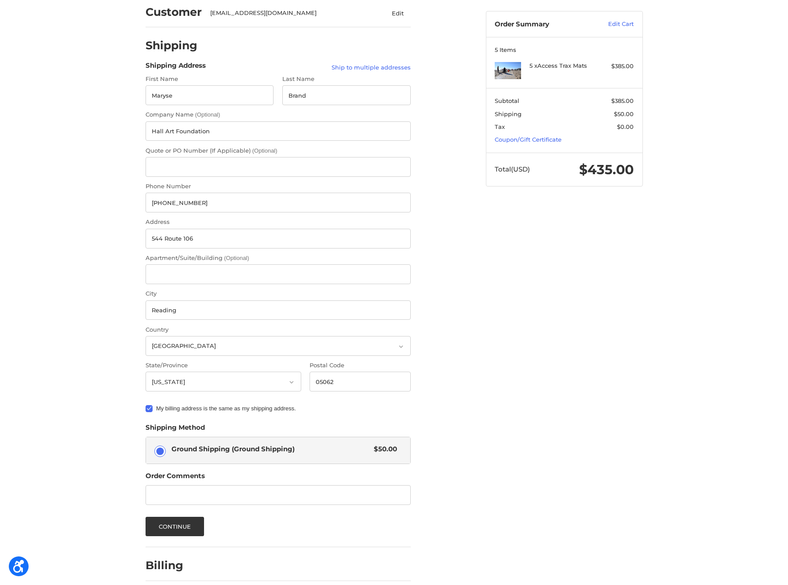
click at [553, 306] on div "Customer maryse@hallartfoundation.org Edit Shipping Shipping Address Ship to mu…" at bounding box center [394, 308] width 528 height 628
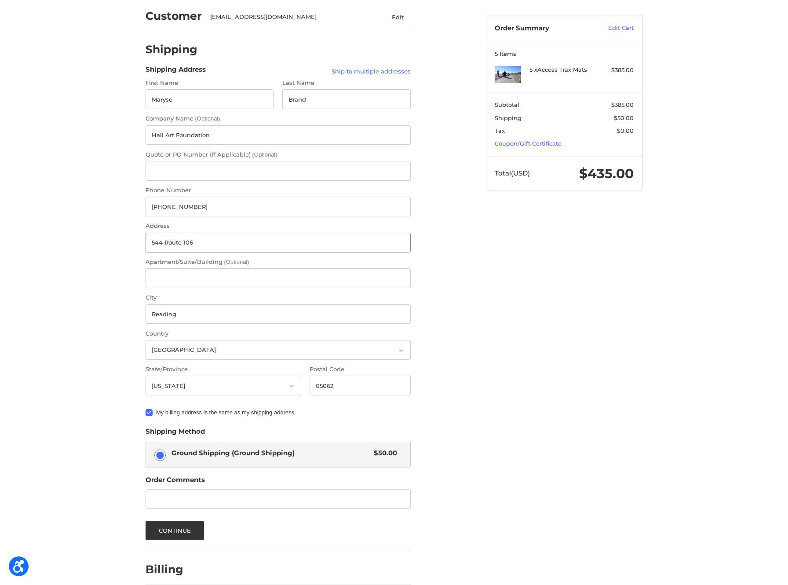
click at [164, 243] on input "544 Route 106" at bounding box center [278, 243] width 265 height 20
type input "544 VT Route 106"
click at [90, 230] on div "Customer maryse@hallartfoundation.org Edit Shipping Shipping Address Ship to mu…" at bounding box center [394, 312] width 788 height 628
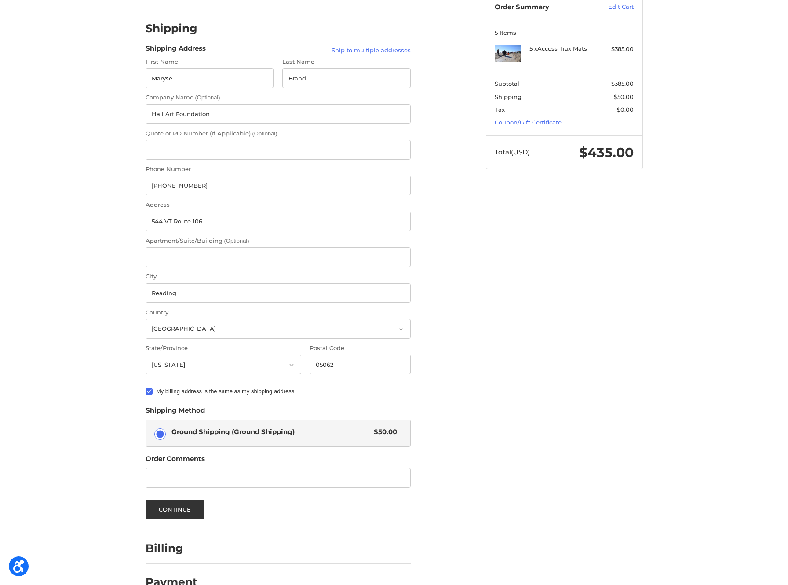
scroll to position [100, 0]
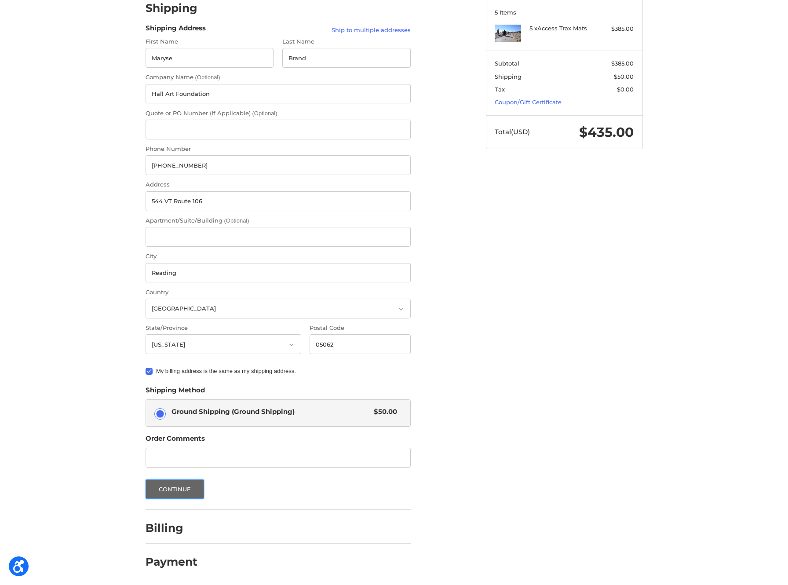
click at [173, 489] on button "Continue" at bounding box center [175, 488] width 59 height 19
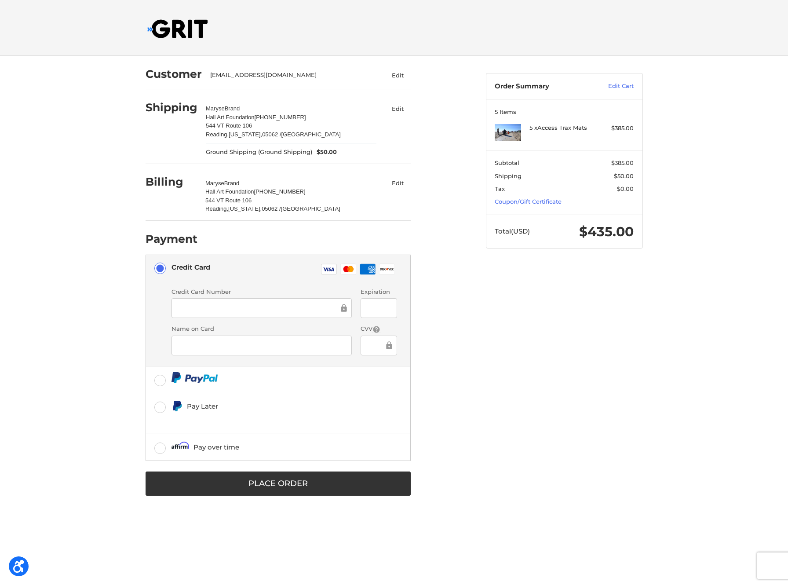
click at [403, 183] on button "Edit" at bounding box center [398, 183] width 26 height 13
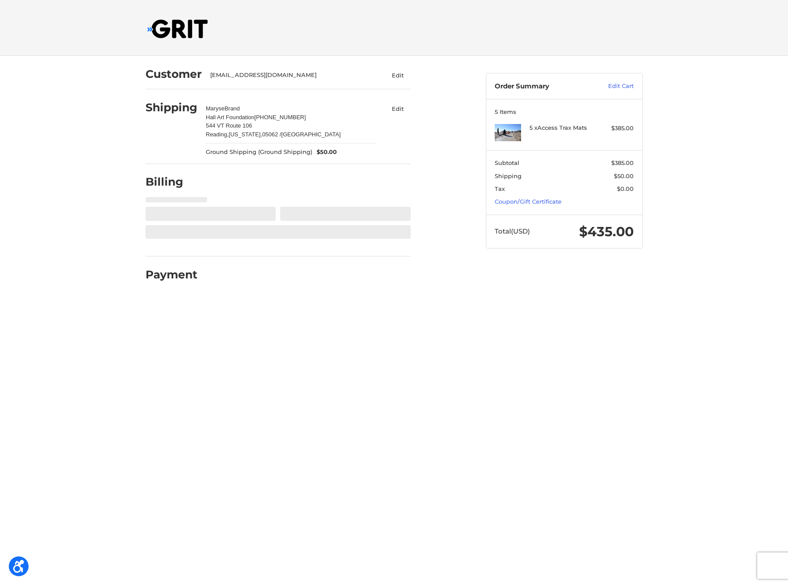
select select "US"
select select "VT"
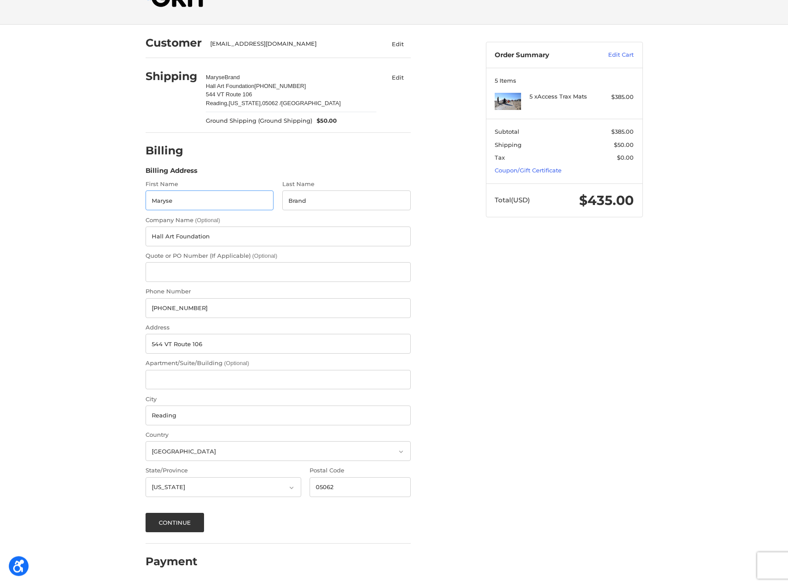
scroll to position [32, 0]
drag, startPoint x: 160, startPoint y: 236, endPoint x: 66, endPoint y: 225, distance: 94.3
click at [146, 226] on input "Hall Art Foundation" at bounding box center [278, 236] width 265 height 20
click at [199, 311] on input "802 952 1056" at bounding box center [278, 308] width 265 height 20
drag, startPoint x: 101, startPoint y: 332, endPoint x: 45, endPoint y: 326, distance: 56.2
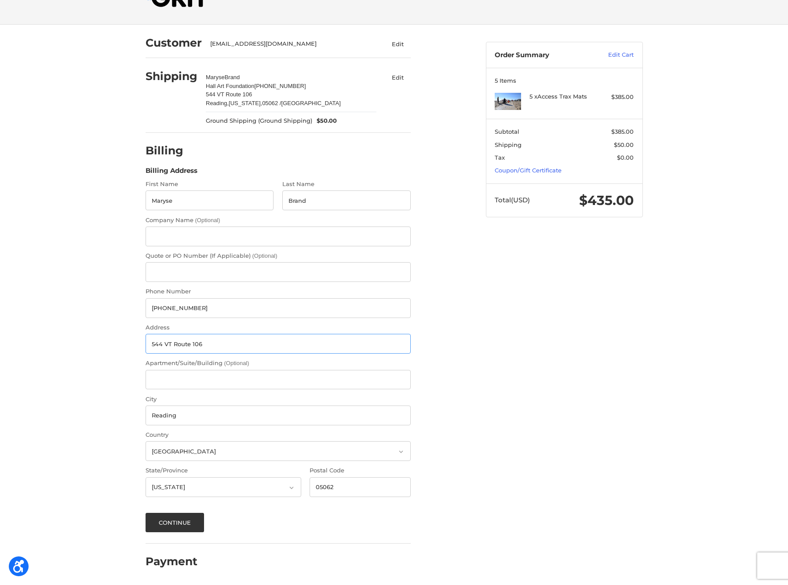
click at [146, 334] on input "544 VT Route 106" at bounding box center [278, 344] width 265 height 20
type input "27 The Green"
type input "Woodstock"
type input "05091"
click at [175, 523] on button "Continue" at bounding box center [175, 522] width 59 height 19
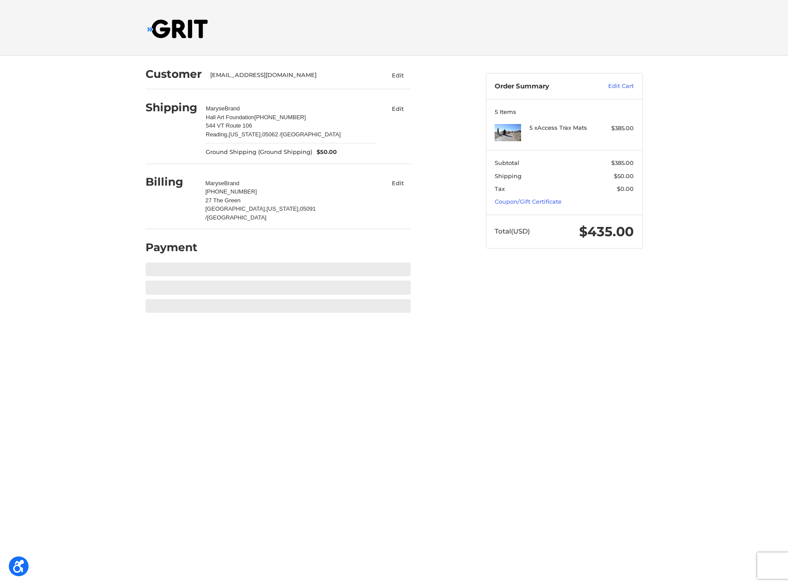
scroll to position [0, 0]
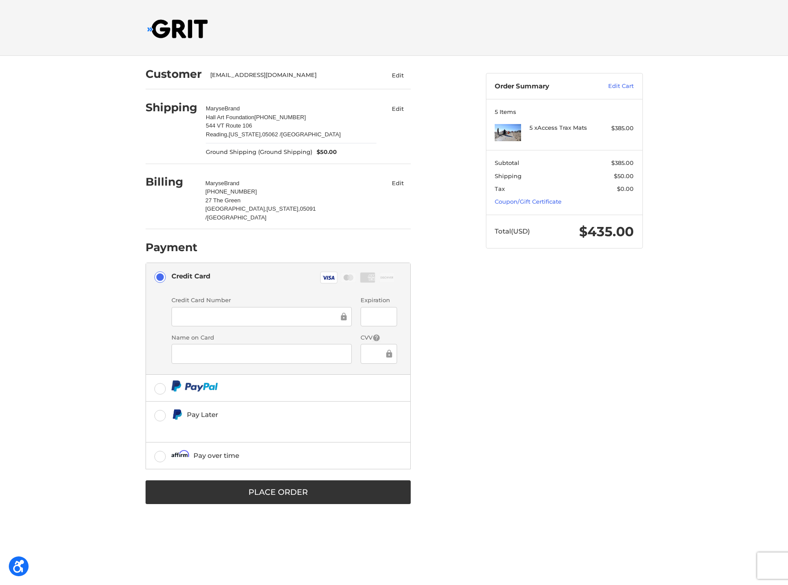
click at [582, 404] on div "Customer maryse@hallartfoundation.org Edit Shipping Maryse Brand Hall Art Found…" at bounding box center [394, 290] width 528 height 468
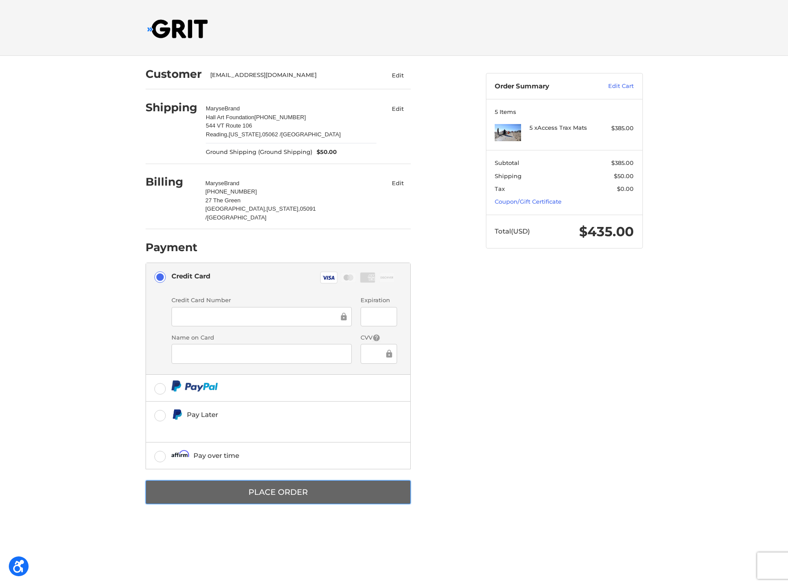
click at [266, 487] on button "Place Order" at bounding box center [278, 492] width 265 height 24
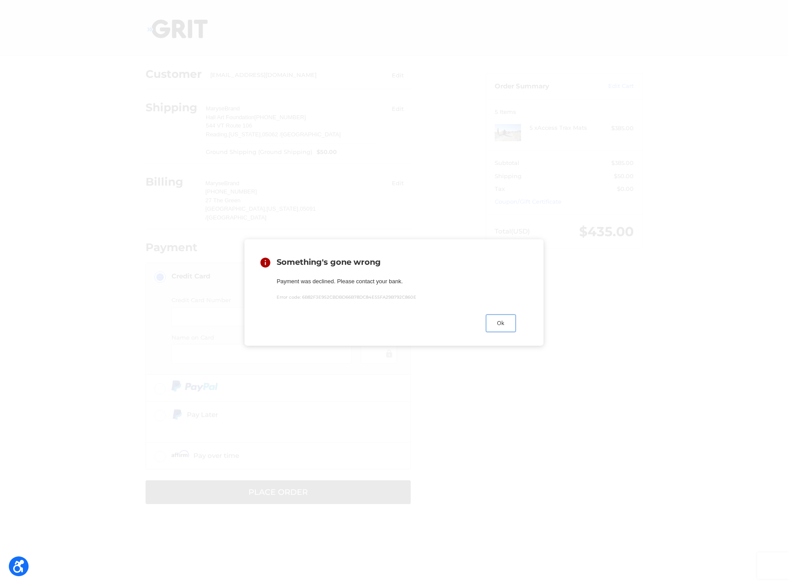
click at [502, 322] on button "Ok" at bounding box center [501, 322] width 30 height 17
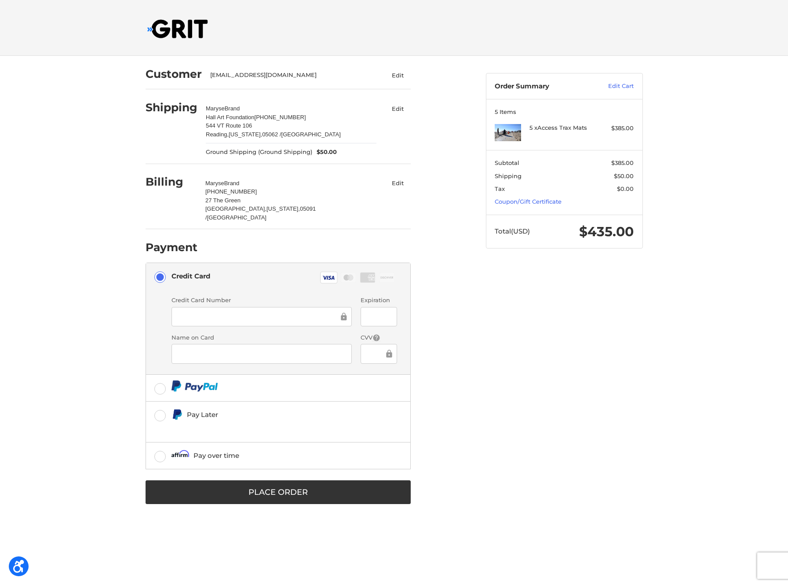
click at [399, 183] on button "Edit" at bounding box center [398, 183] width 26 height 13
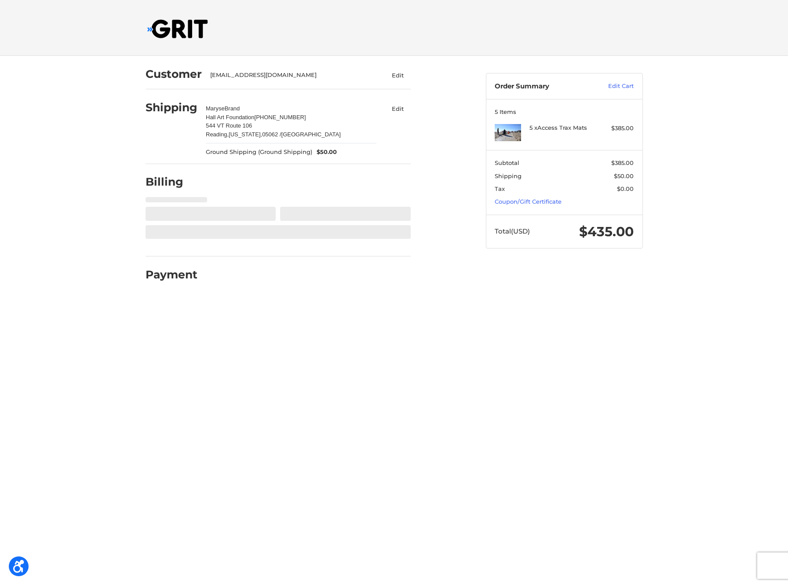
select select "US"
select select "VT"
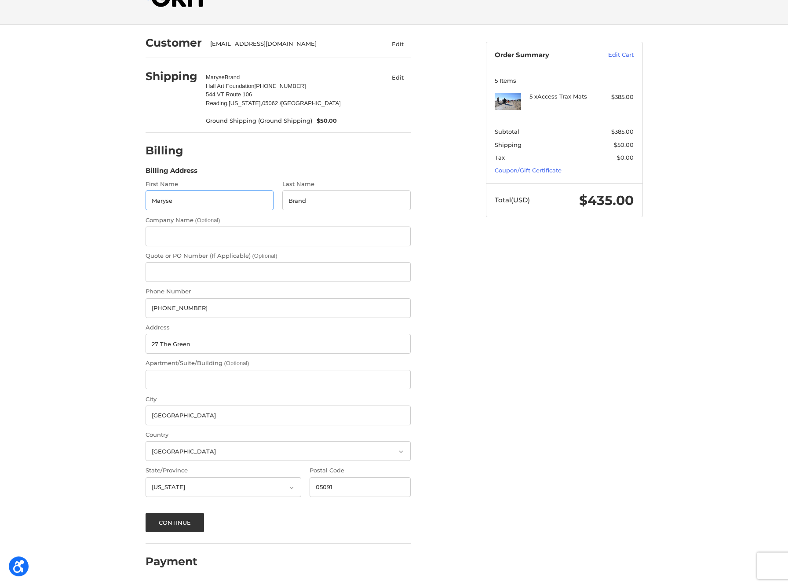
scroll to position [32, 0]
drag, startPoint x: 187, startPoint y: 304, endPoint x: 128, endPoint y: 299, distance: 59.1
click at [146, 299] on input "802 952 1056" at bounding box center [278, 308] width 265 height 20
click at [114, 298] on div "Customer maryse@hallartfoundation.org Edit Shipping Maryse Brand Hall Art Found…" at bounding box center [394, 305] width 788 height 560
click at [190, 342] on input "27 The Green" at bounding box center [278, 344] width 265 height 20
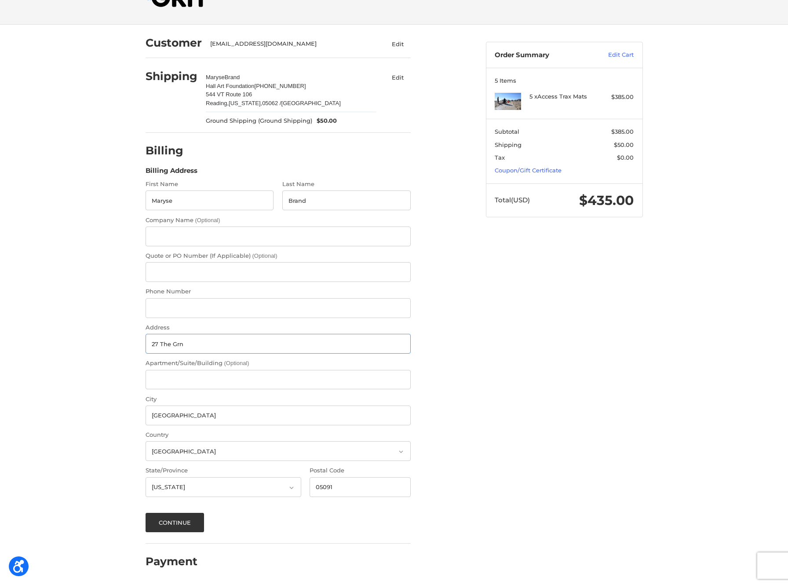
type input "27 The Grn"
type input "MARYSE"
type input "BRAND"
type input "+16462561124"
type input "27 THE GRN"
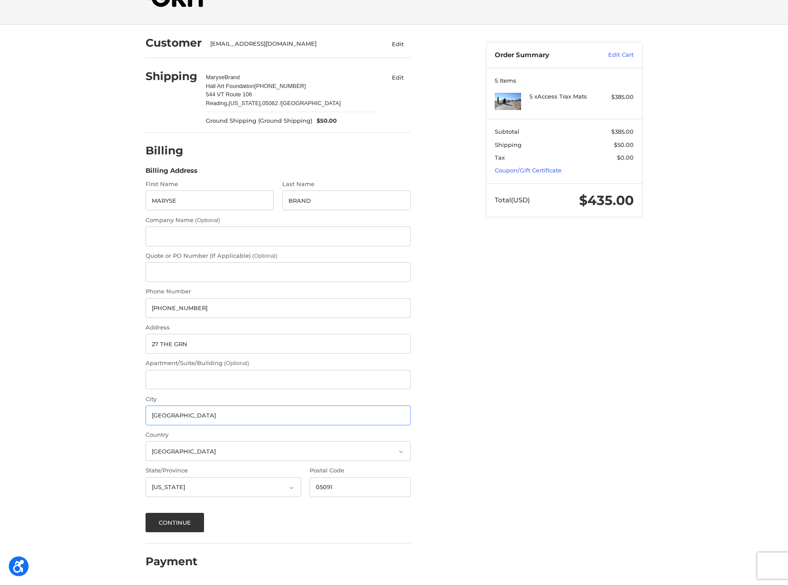
type input "WOODSTOCK"
type input "05091-1359"
click at [101, 317] on div "Customer maryse@hallartfoundation.org Edit Shipping Maryse Brand Hall Art Found…" at bounding box center [394, 305] width 788 height 560
click at [175, 519] on button "Continue" at bounding box center [175, 522] width 59 height 19
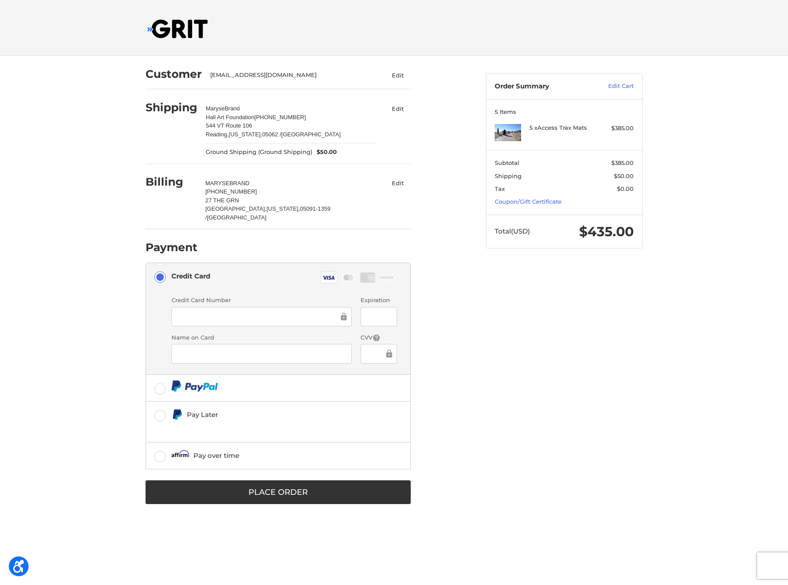
drag, startPoint x: 556, startPoint y: 380, endPoint x: 443, endPoint y: 434, distance: 125.3
click at [556, 380] on div "Customer maryse@hallartfoundation.org Edit Shipping Maryse Brand Hall Art Found…" at bounding box center [394, 290] width 528 height 468
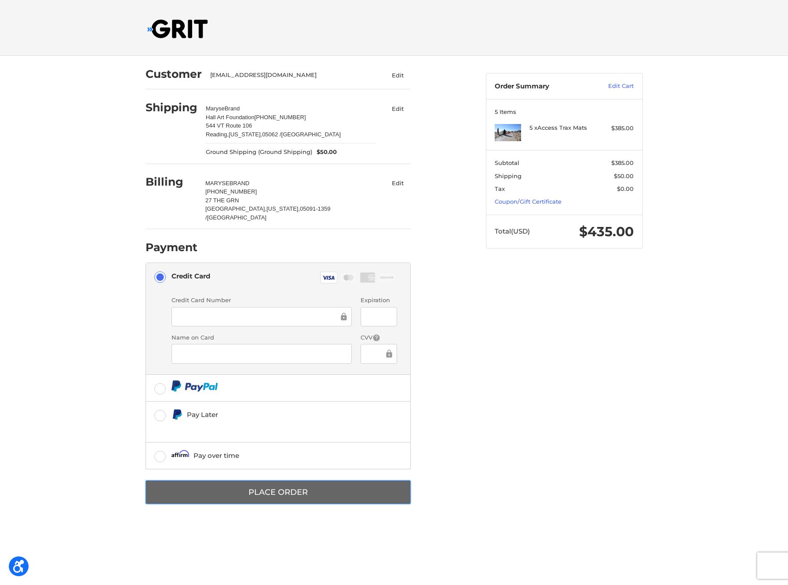
click at [261, 486] on button "Place Order" at bounding box center [278, 492] width 265 height 24
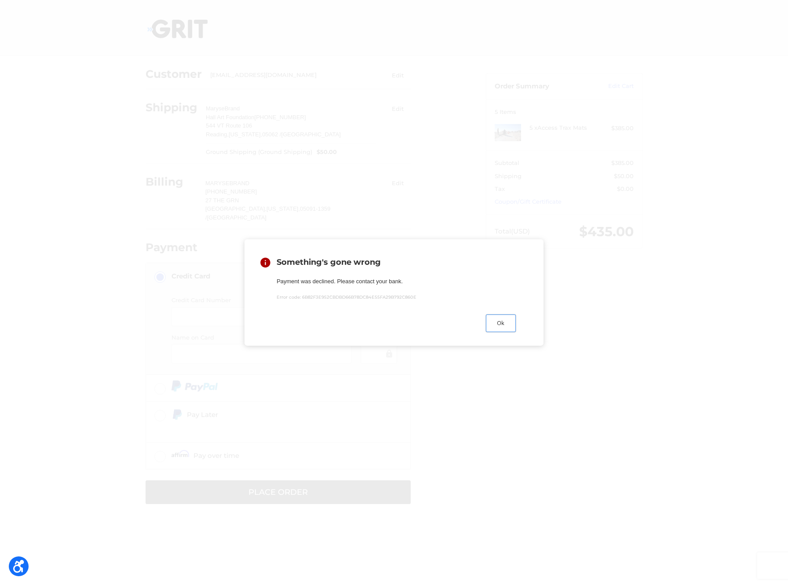
click at [498, 326] on button "Ok" at bounding box center [501, 322] width 30 height 17
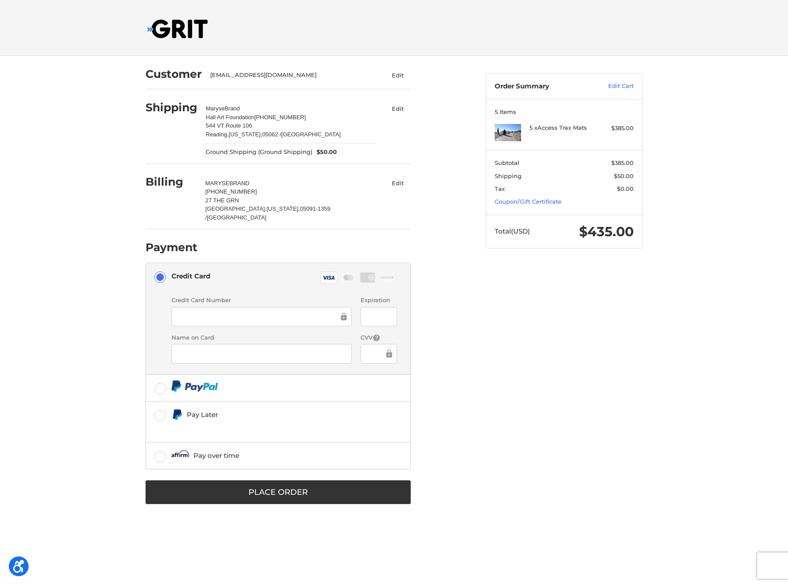
click at [511, 404] on div "Customer maryse@hallartfoundation.org Edit Shipping Maryse Brand Hall Art Found…" at bounding box center [394, 290] width 528 height 468
click at [402, 183] on button "Edit" at bounding box center [398, 183] width 26 height 13
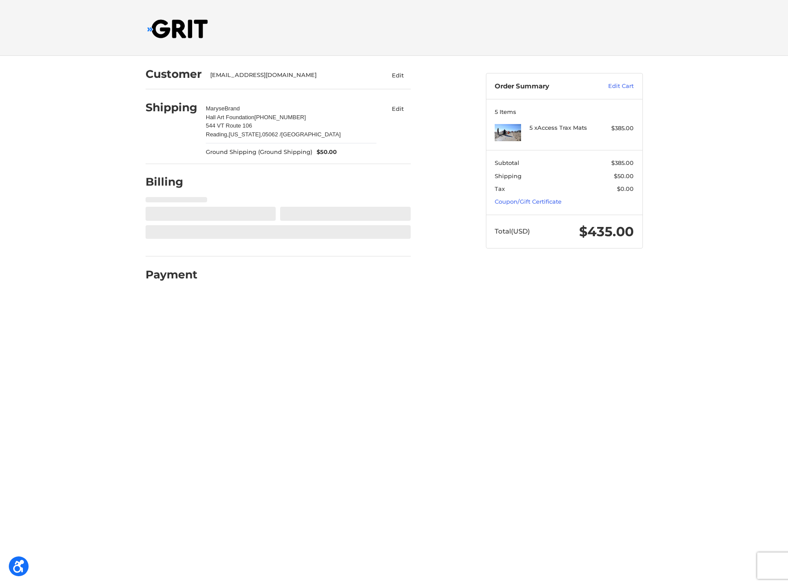
select select "US"
select select "VT"
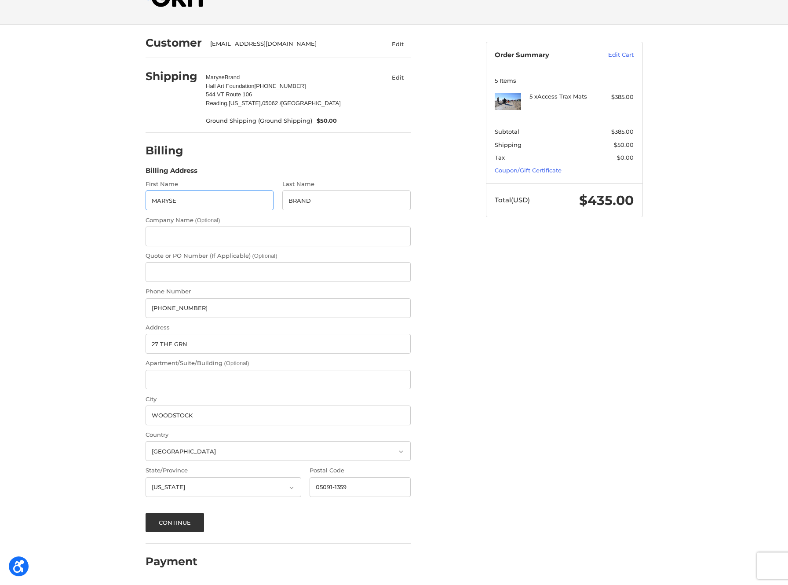
scroll to position [32, 0]
drag, startPoint x: 199, startPoint y: 307, endPoint x: 102, endPoint y: 304, distance: 96.4
click at [146, 305] on input "+16462561124" at bounding box center [278, 308] width 265 height 20
type input "8029521056"
drag, startPoint x: 123, startPoint y: 343, endPoint x: 112, endPoint y: 342, distance: 11.0
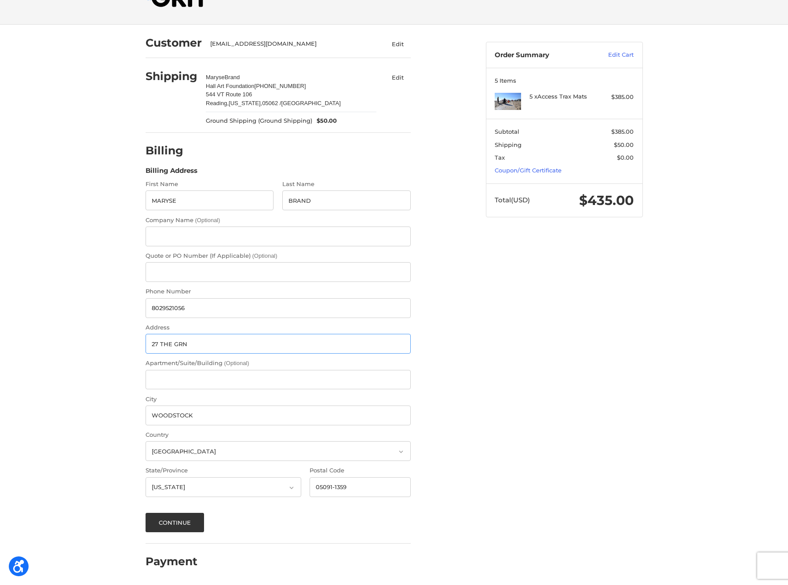
click at [146, 342] on input "27 THE GRN" at bounding box center [278, 344] width 265 height 20
type input "544 VT Route 106"
type input "POB 226"
type input "Reading"
type input "05062"
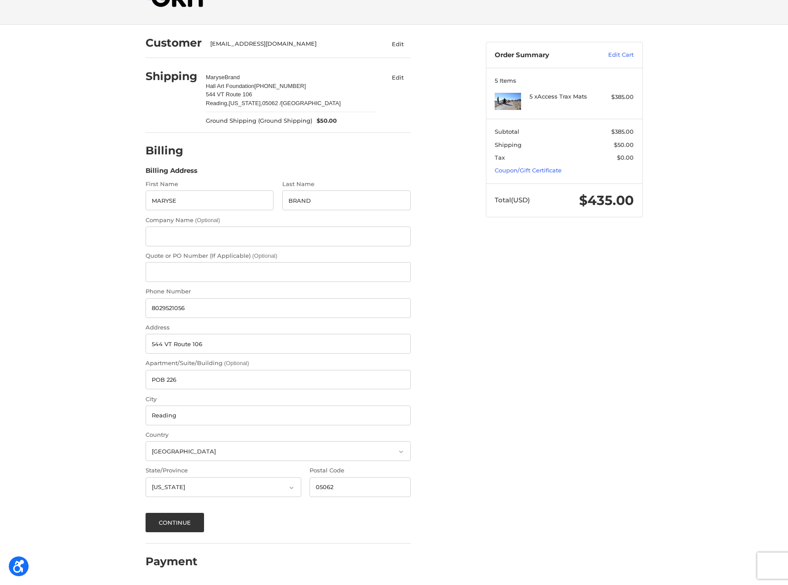
click at [567, 302] on div "Customer maryse@hallartfoundation.org Edit Shipping Maryse Brand Hall Art Found…" at bounding box center [394, 305] width 528 height 560
click at [168, 240] on input "Company Name (Optional)" at bounding box center [278, 236] width 265 height 20
type input "Hall Art Foundation"
click at [62, 206] on div "Customer maryse@hallartfoundation.org Edit Shipping Maryse Brand Hall Art Found…" at bounding box center [394, 305] width 788 height 560
click at [164, 523] on button "Continue" at bounding box center [175, 522] width 59 height 19
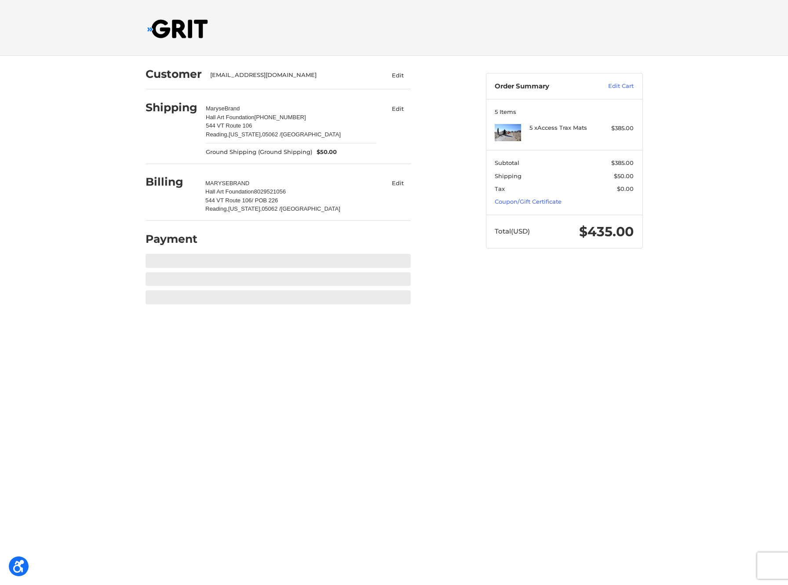
scroll to position [0, 0]
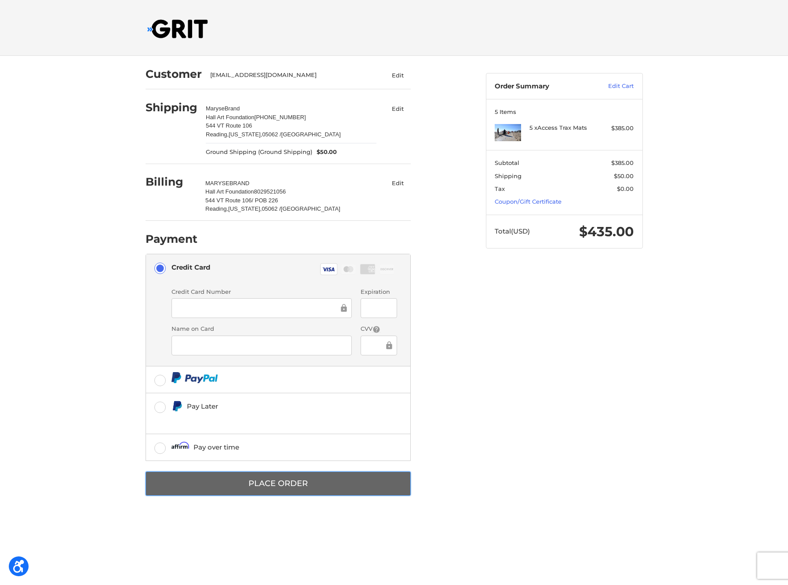
click at [292, 488] on button "Place Order" at bounding box center [278, 483] width 265 height 24
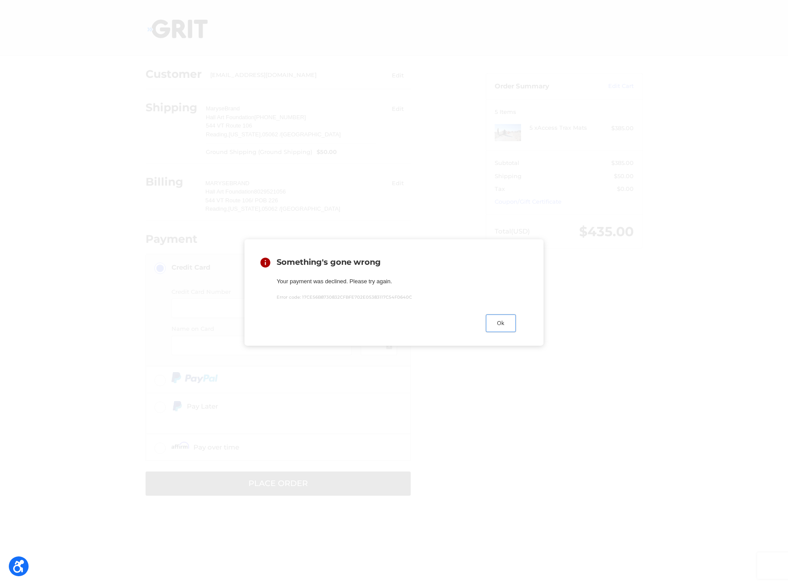
click at [501, 326] on button "Ok" at bounding box center [501, 322] width 30 height 17
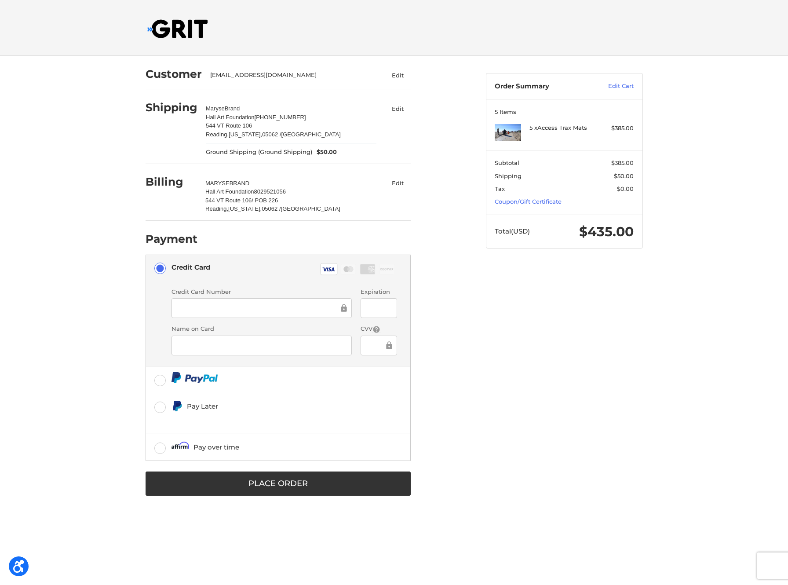
click at [396, 183] on button "Edit" at bounding box center [398, 183] width 26 height 13
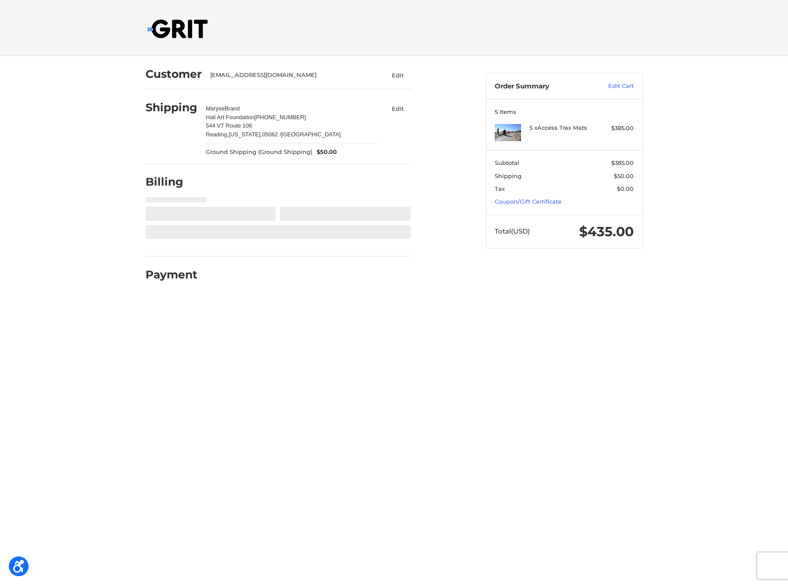
select select "US"
select select "VT"
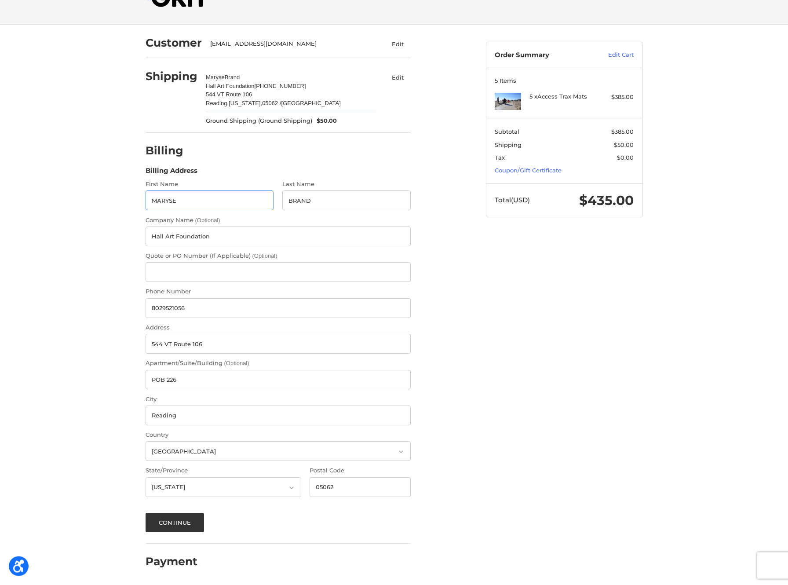
scroll to position [32, 0]
drag, startPoint x: 234, startPoint y: 235, endPoint x: 124, endPoint y: 230, distance: 110.1
click at [146, 230] on input "Hall Art Foundation" at bounding box center [278, 236] width 265 height 20
click at [89, 264] on div "Customer maryse@hallartfoundation.org Edit Shipping Maryse Brand Hall Art Found…" at bounding box center [394, 305] width 788 height 560
click at [175, 526] on button "Continue" at bounding box center [175, 522] width 59 height 19
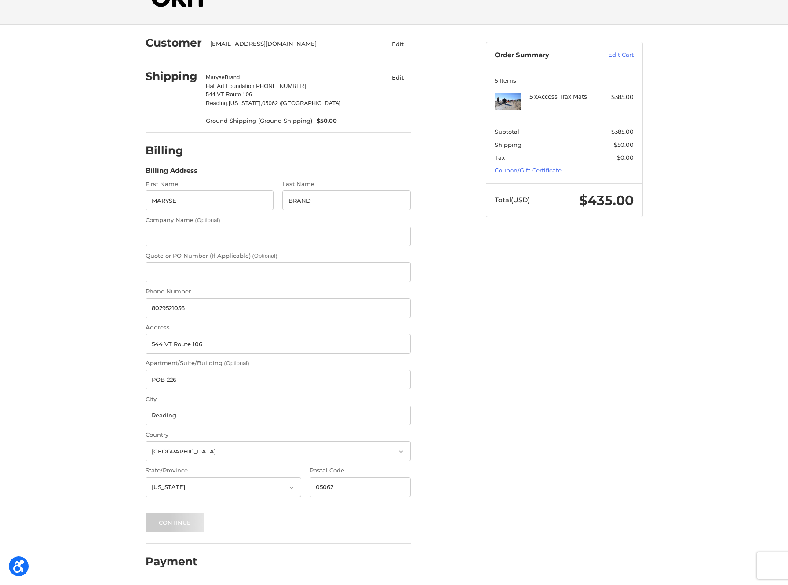
scroll to position [0, 0]
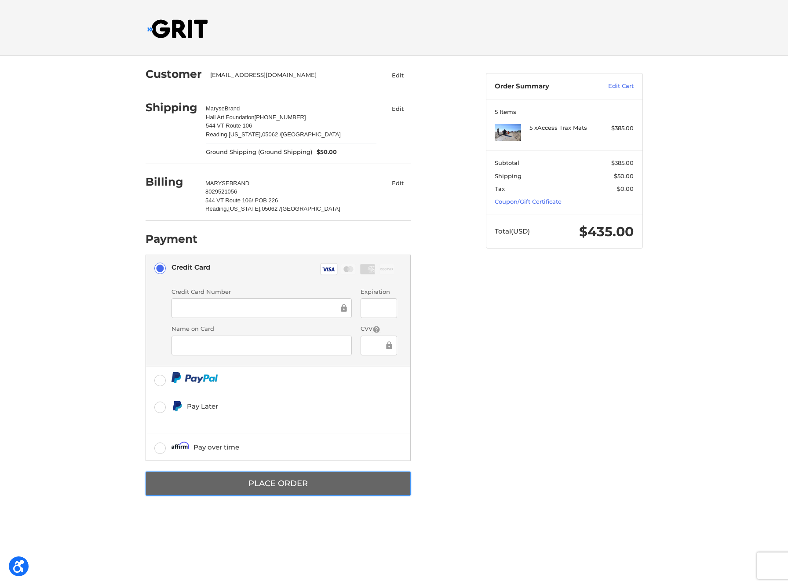
click at [295, 486] on button "Place Order" at bounding box center [278, 483] width 265 height 24
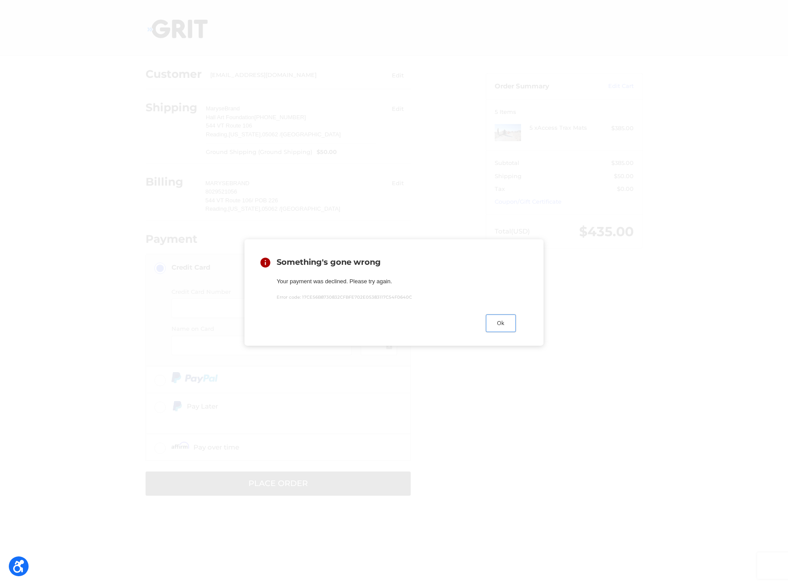
click at [504, 322] on button "Ok" at bounding box center [501, 322] width 30 height 17
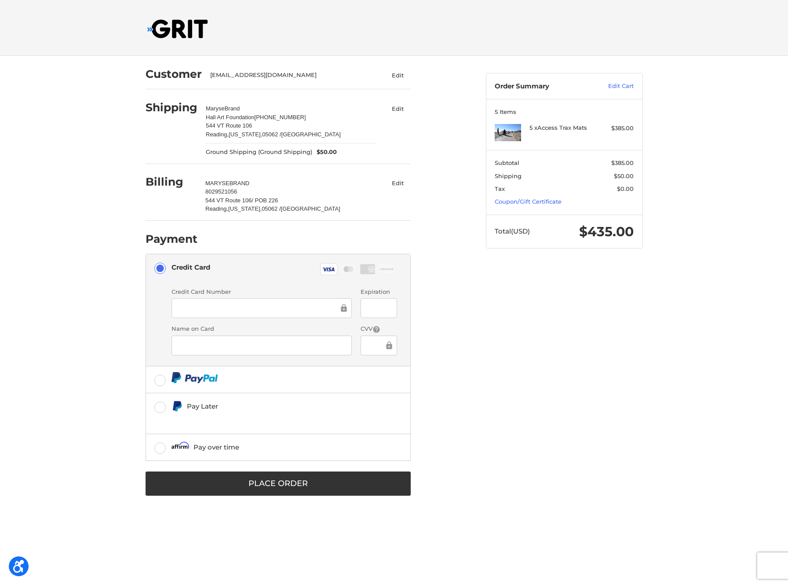
click at [400, 183] on button "Edit" at bounding box center [398, 183] width 26 height 13
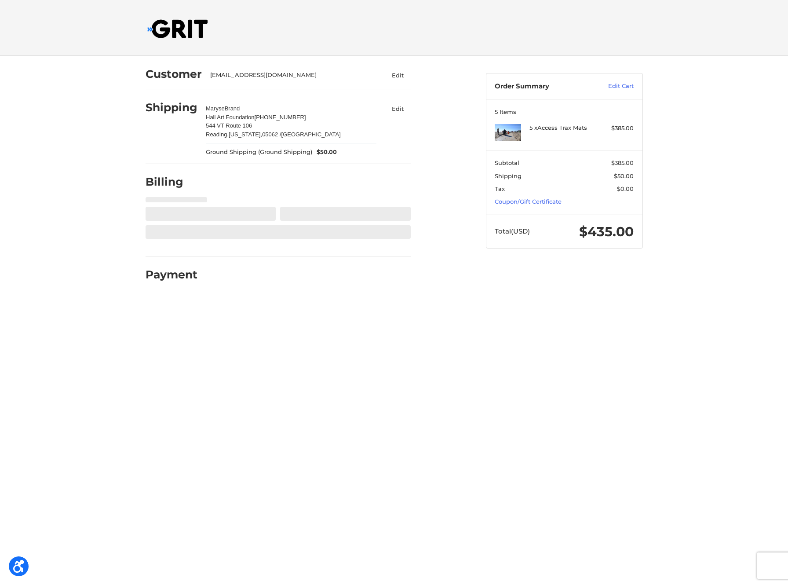
select select "US"
select select "VT"
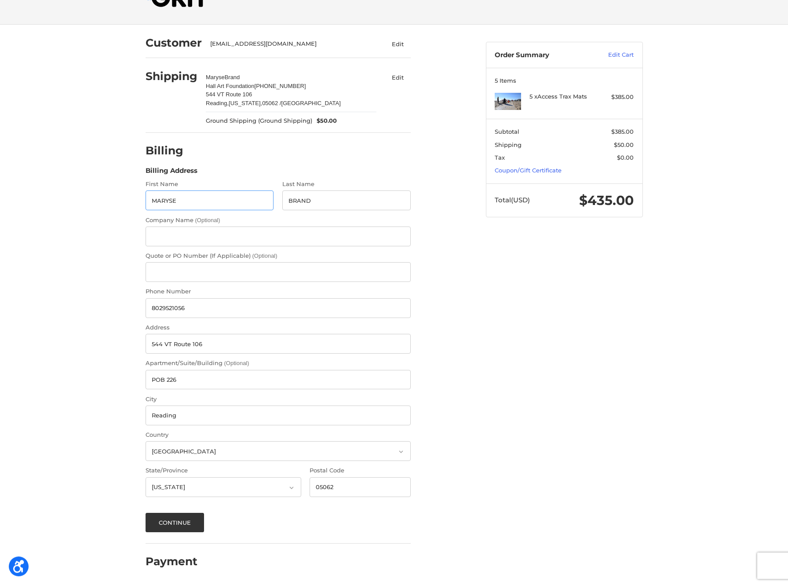
scroll to position [32, 0]
drag, startPoint x: 211, startPoint y: 304, endPoint x: 121, endPoint y: 298, distance: 90.4
click at [146, 298] on input "8029521056" at bounding box center [278, 308] width 265 height 20
drag, startPoint x: 146, startPoint y: 336, endPoint x: 43, endPoint y: 320, distance: 104.1
click at [146, 334] on input "544 VT Route 106" at bounding box center [278, 344] width 265 height 20
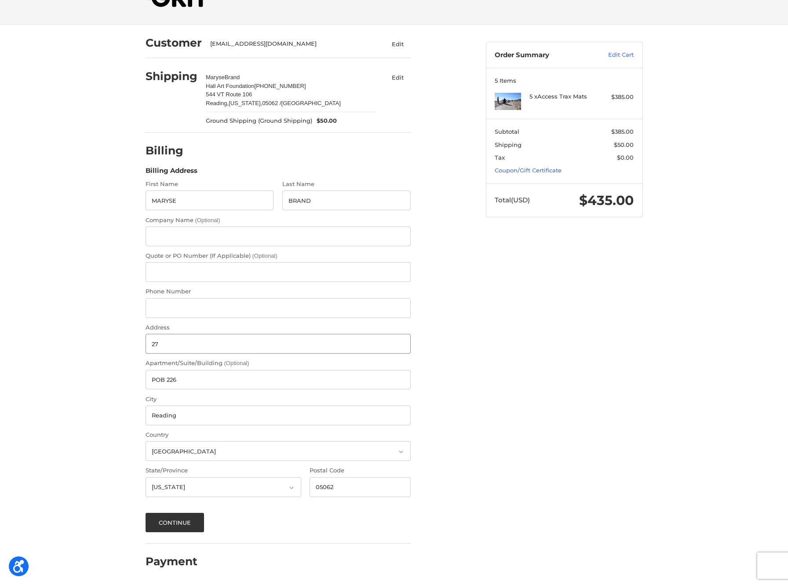
type input "27"
type input "+16462561124"
type input "27 THE GRN"
type input "WOODSTOCK"
type input "05091-1359"
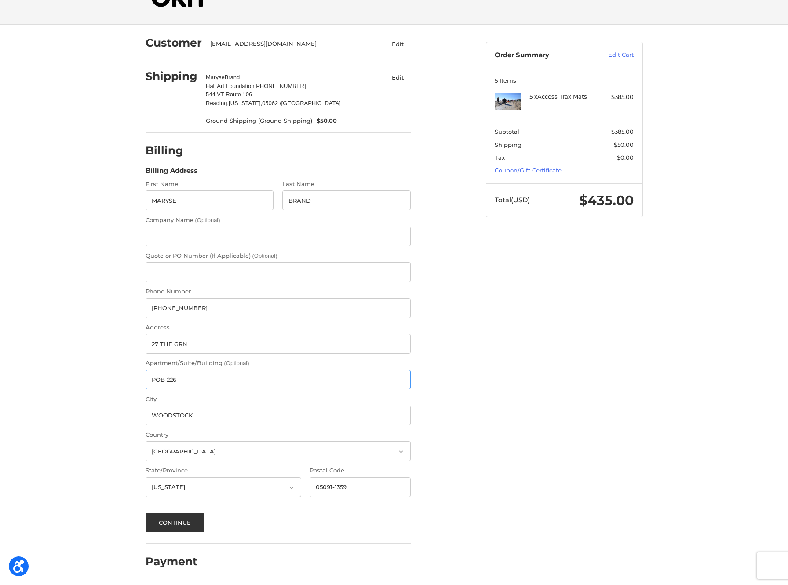
drag, startPoint x: 213, startPoint y: 383, endPoint x: 42, endPoint y: 363, distance: 172.2
click at [146, 370] on input "POB 226" at bounding box center [278, 380] width 265 height 20
click at [45, 362] on div "Customer maryse@hallartfoundation.org Edit Shipping Maryse Brand Hall Art Found…" at bounding box center [394, 305] width 788 height 560
click at [159, 521] on button "Continue" at bounding box center [175, 522] width 59 height 19
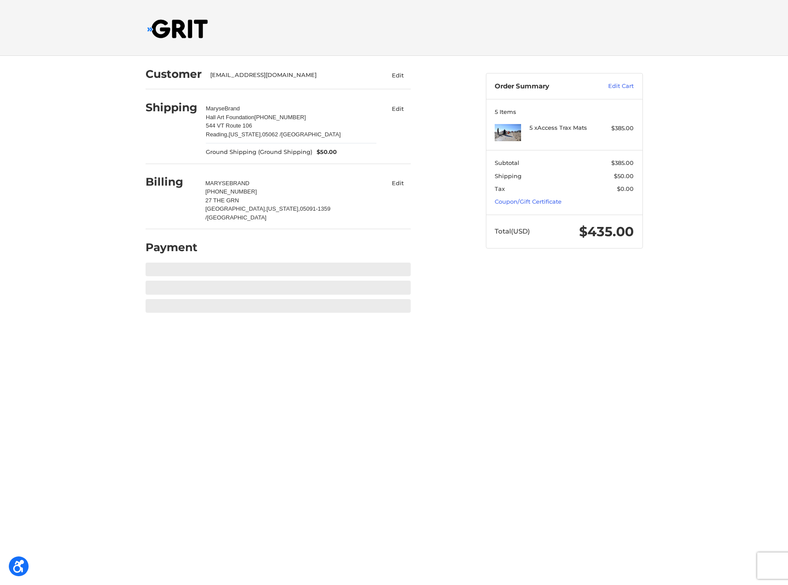
scroll to position [0, 0]
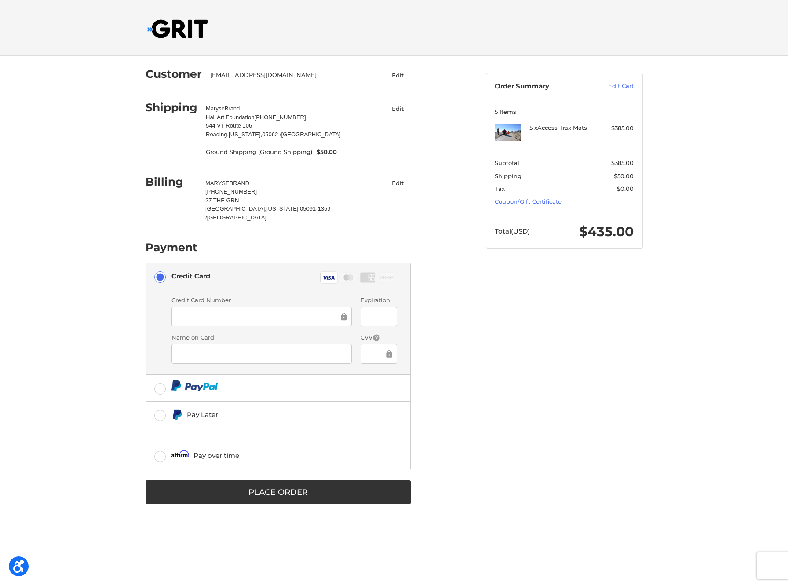
drag, startPoint x: 574, startPoint y: 377, endPoint x: 452, endPoint y: 430, distance: 132.8
click at [574, 377] on div "Customer maryse@hallartfoundation.org Edit Shipping Maryse Brand Hall Art Found…" at bounding box center [394, 290] width 528 height 468
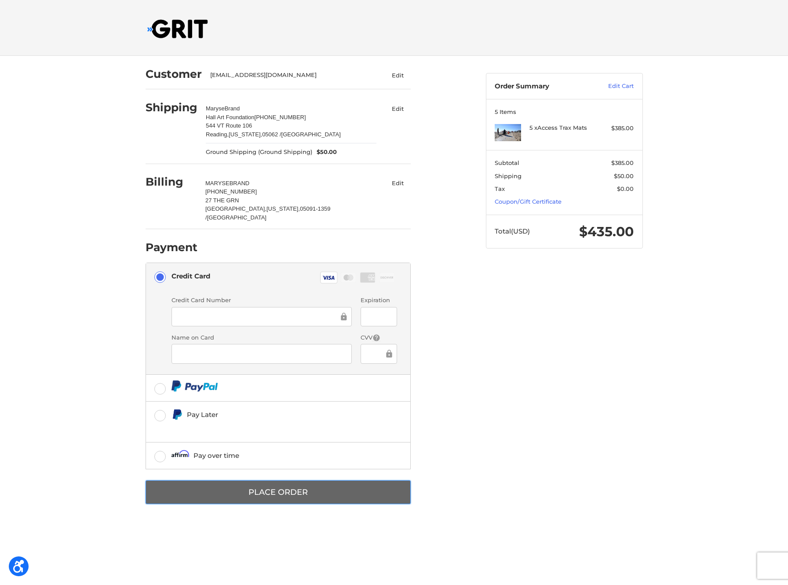
click at [296, 482] on button "Place Order" at bounding box center [278, 492] width 265 height 24
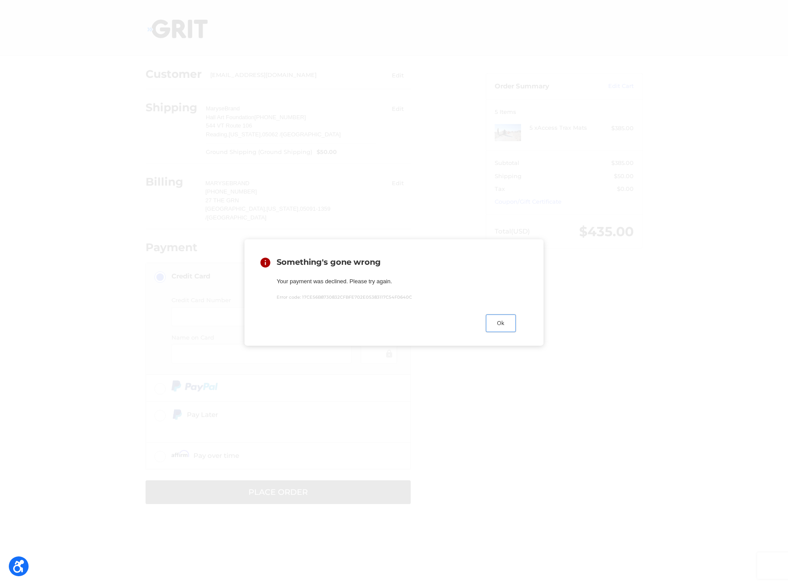
click at [503, 323] on button "Ok" at bounding box center [501, 322] width 30 height 17
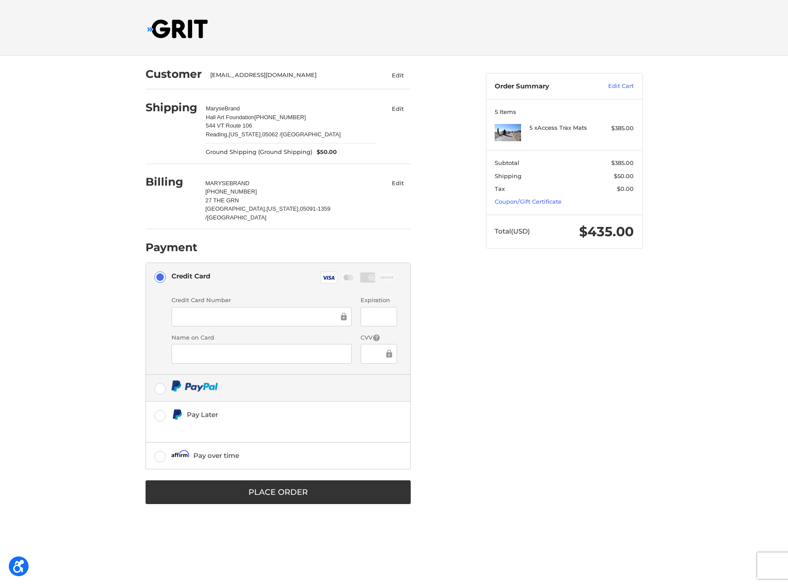
click at [159, 383] on label at bounding box center [278, 388] width 264 height 26
click at [146, 375] on input "radio" at bounding box center [146, 375] width 0 height 0
radio input "true"
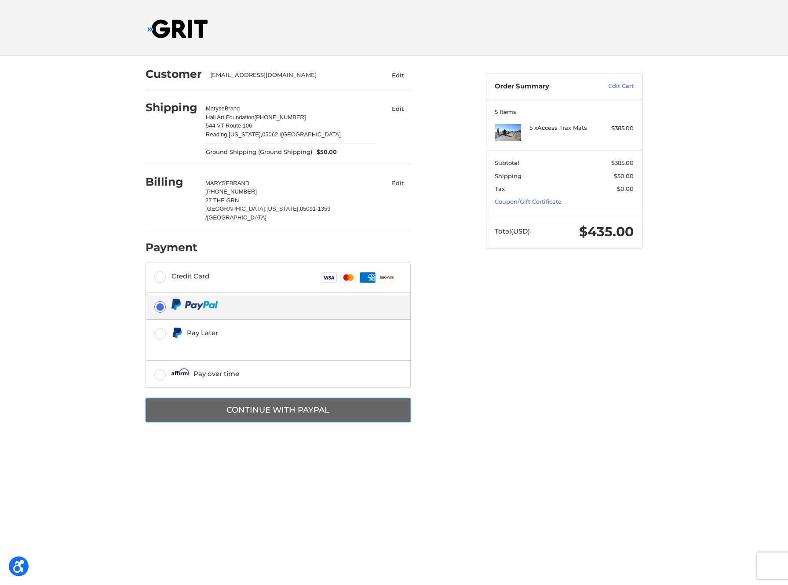
click at [285, 408] on button "Continue with PayPal" at bounding box center [278, 410] width 265 height 24
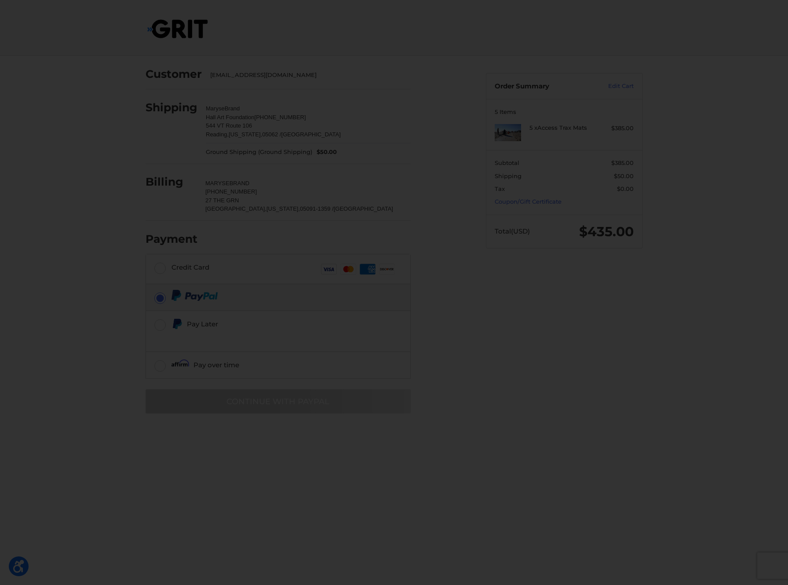
click at [515, 357] on div at bounding box center [394, 292] width 788 height 585
